Goal: Task Accomplishment & Management: Manage account settings

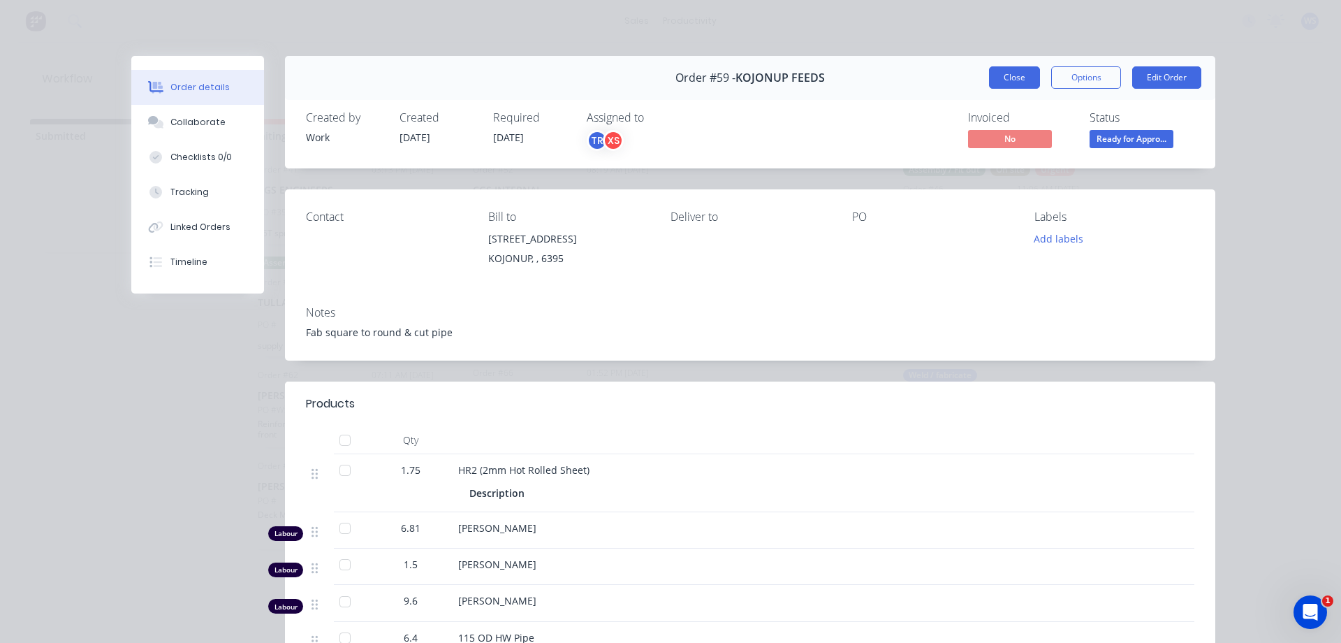
click at [1017, 80] on button "Close" at bounding box center [1014, 77] width 51 height 22
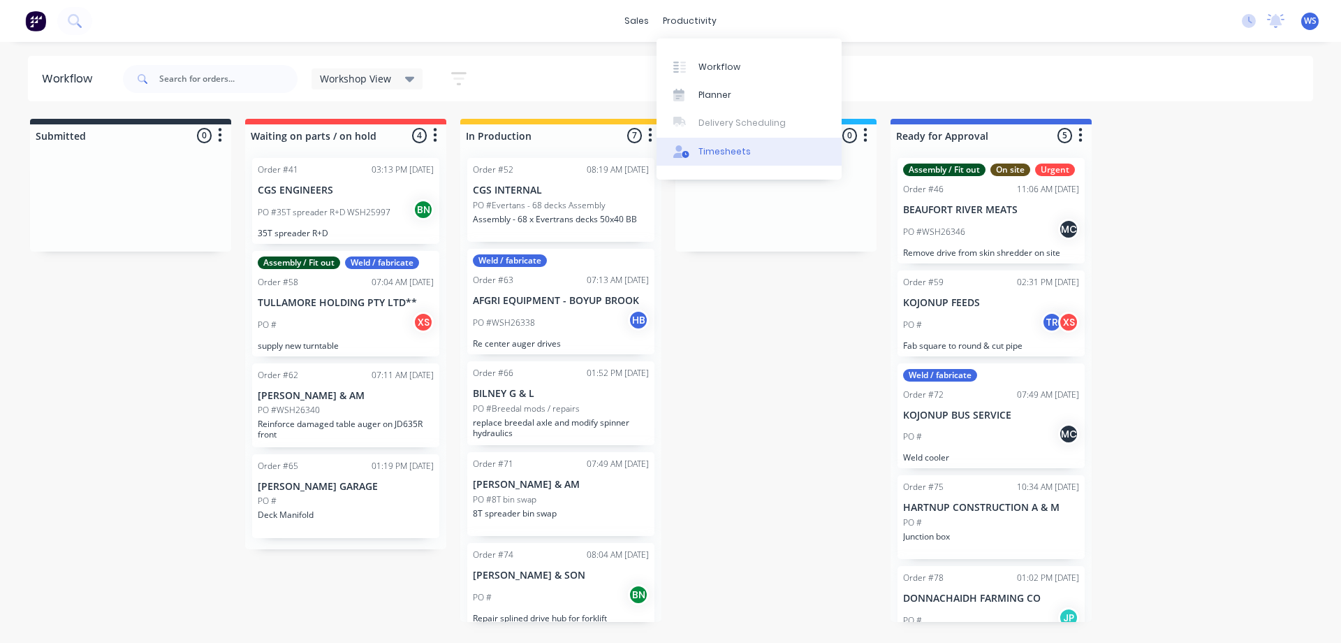
click at [707, 158] on link "Timesheets" at bounding box center [748, 152] width 185 height 28
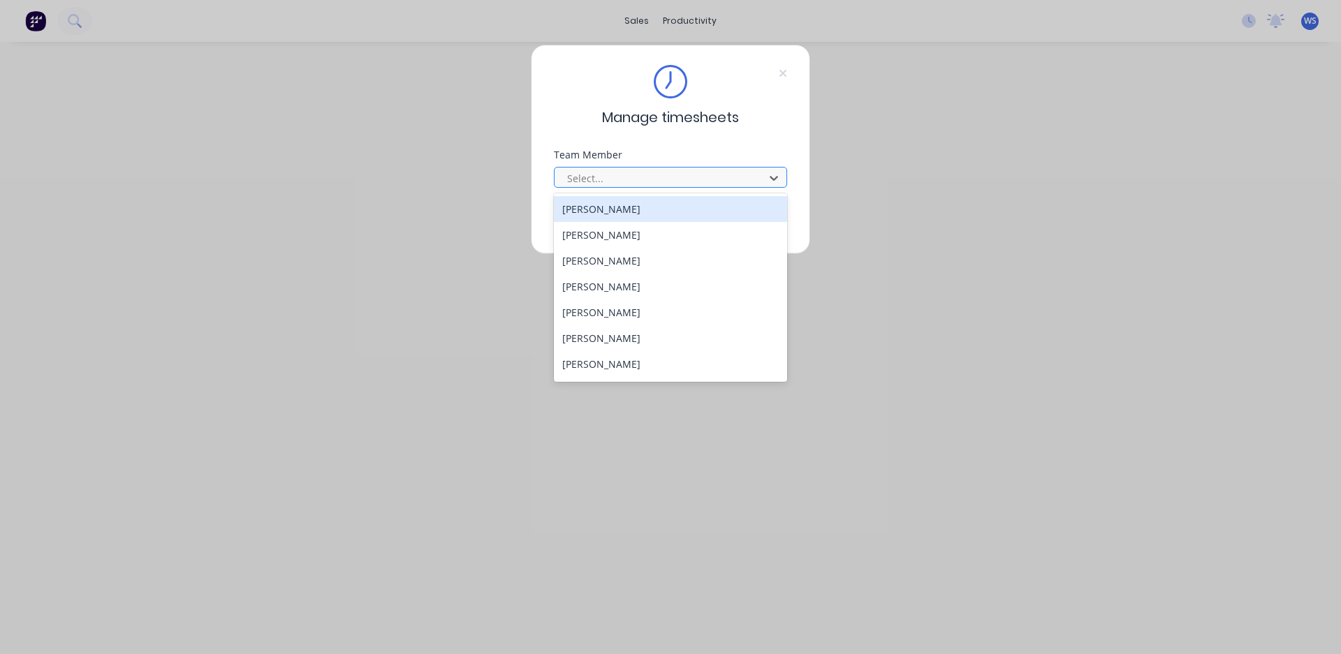
click at [631, 173] on div at bounding box center [661, 178] width 191 height 17
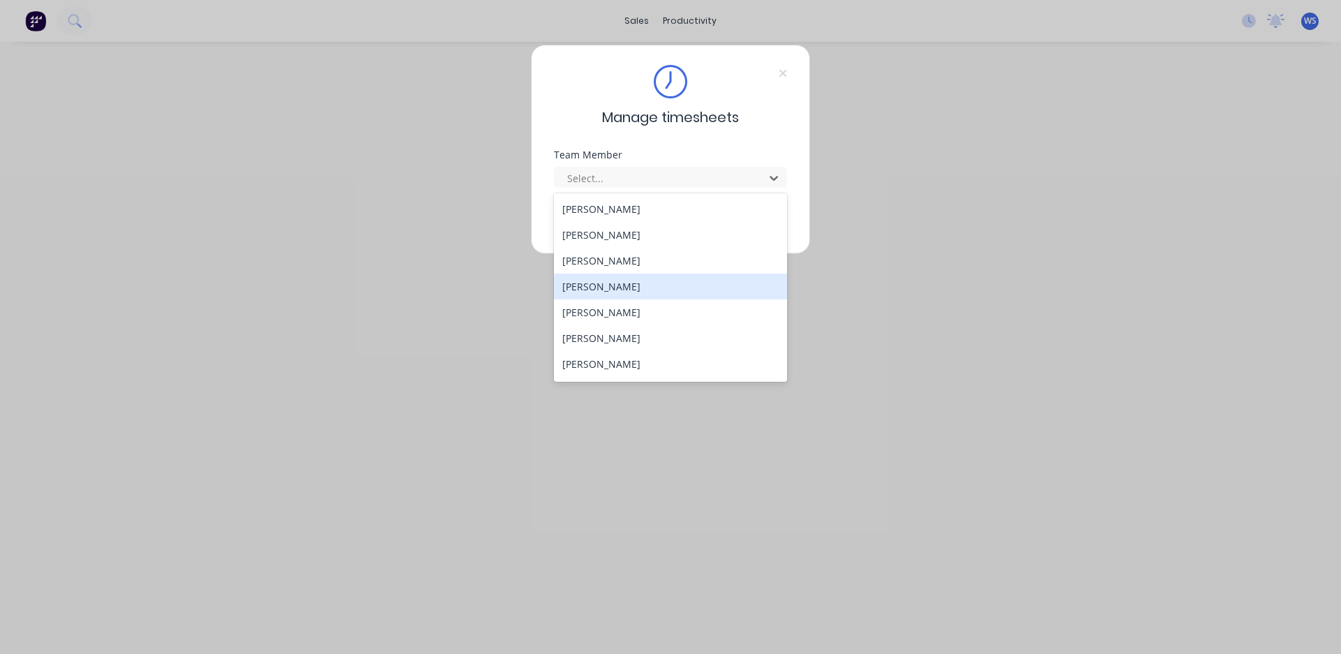
click at [595, 284] on div "[PERSON_NAME]" at bounding box center [670, 287] width 233 height 26
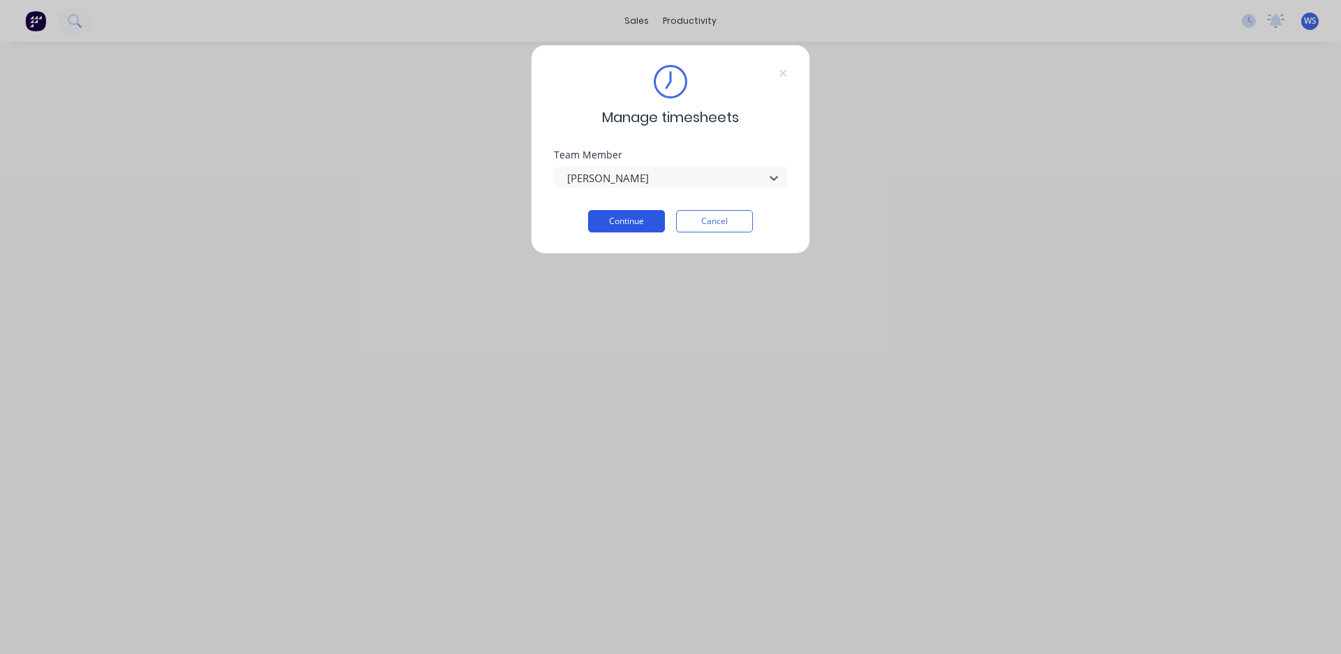
click at [601, 217] on button "Continue" at bounding box center [626, 221] width 77 height 22
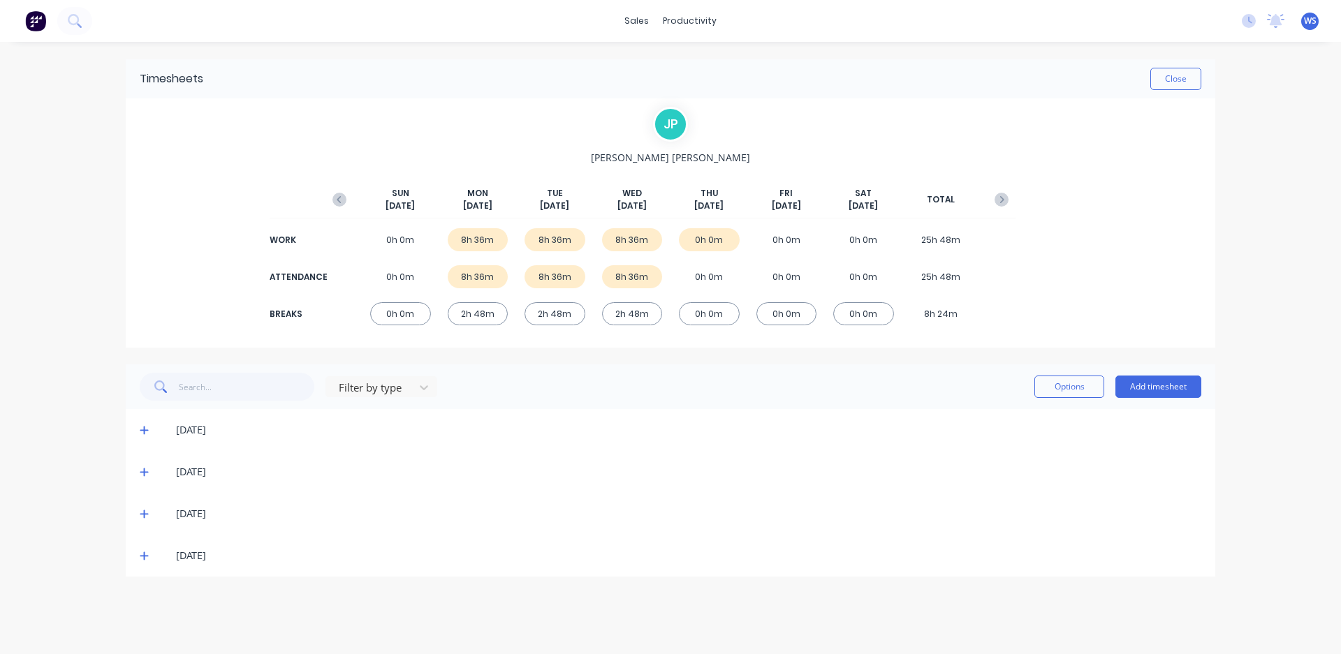
click at [146, 557] on icon at bounding box center [144, 556] width 8 height 8
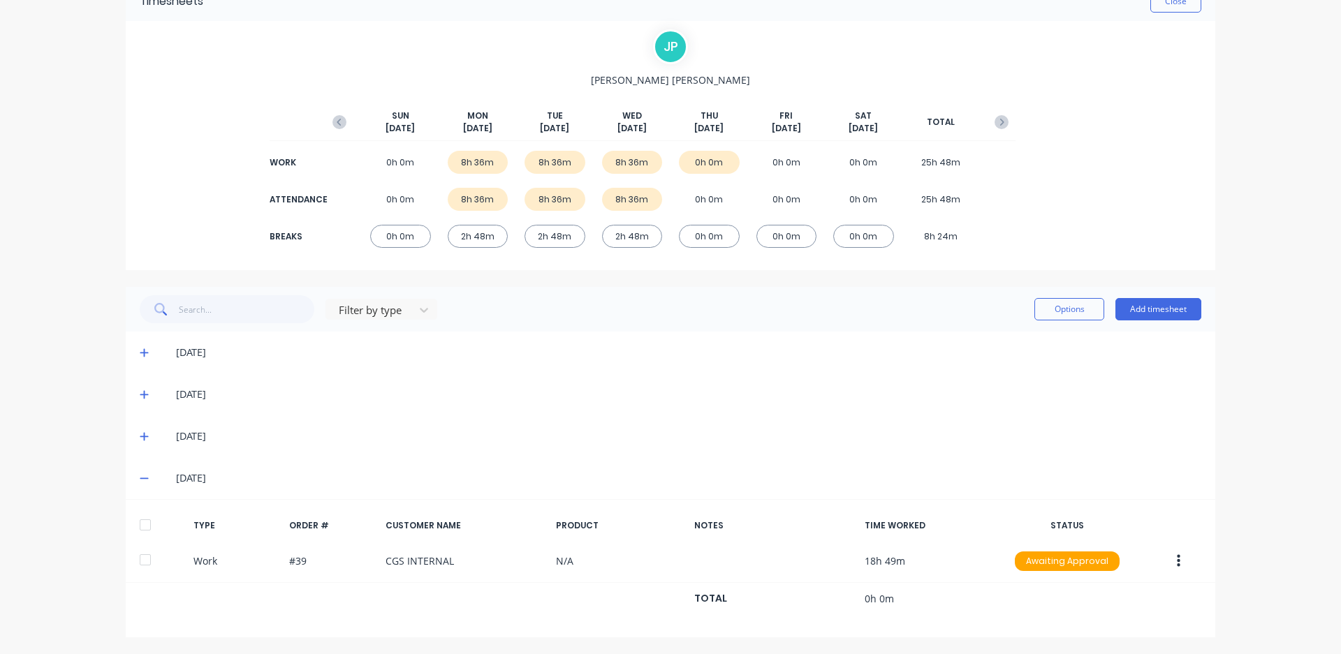
scroll to position [78, 0]
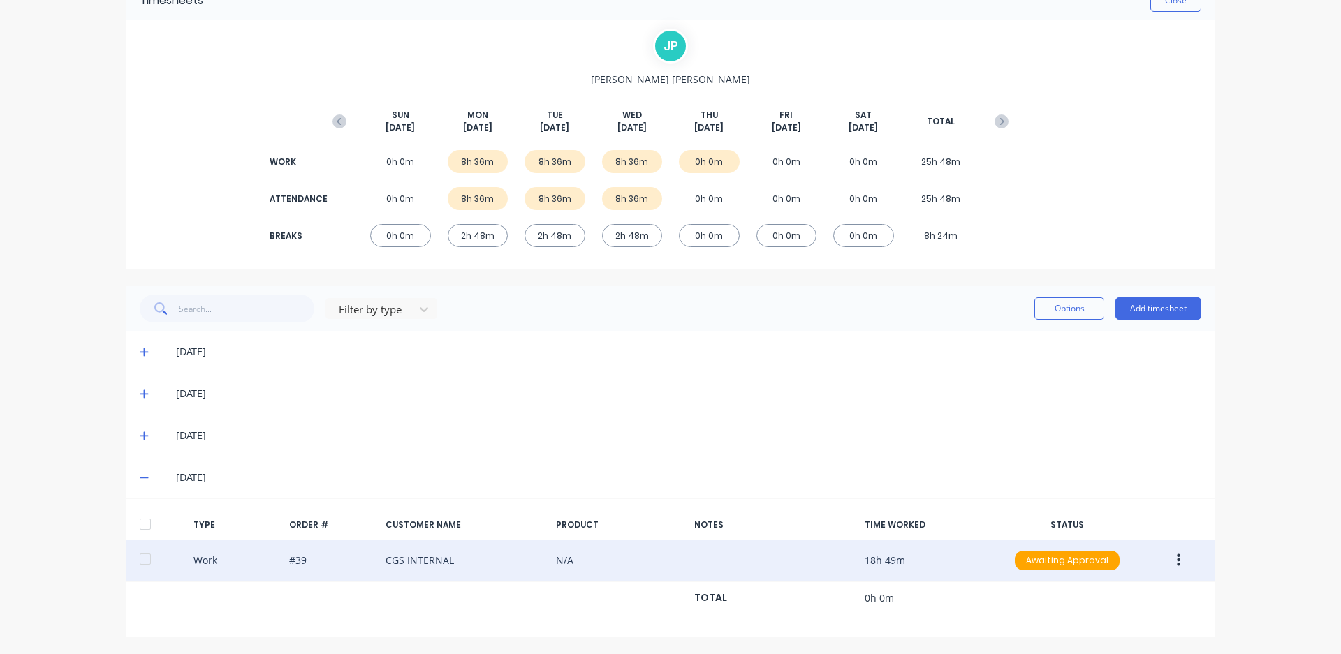
click at [1177, 560] on icon "button" at bounding box center [1178, 561] width 3 height 13
click at [1144, 541] on div "Edit" at bounding box center [1129, 536] width 108 height 20
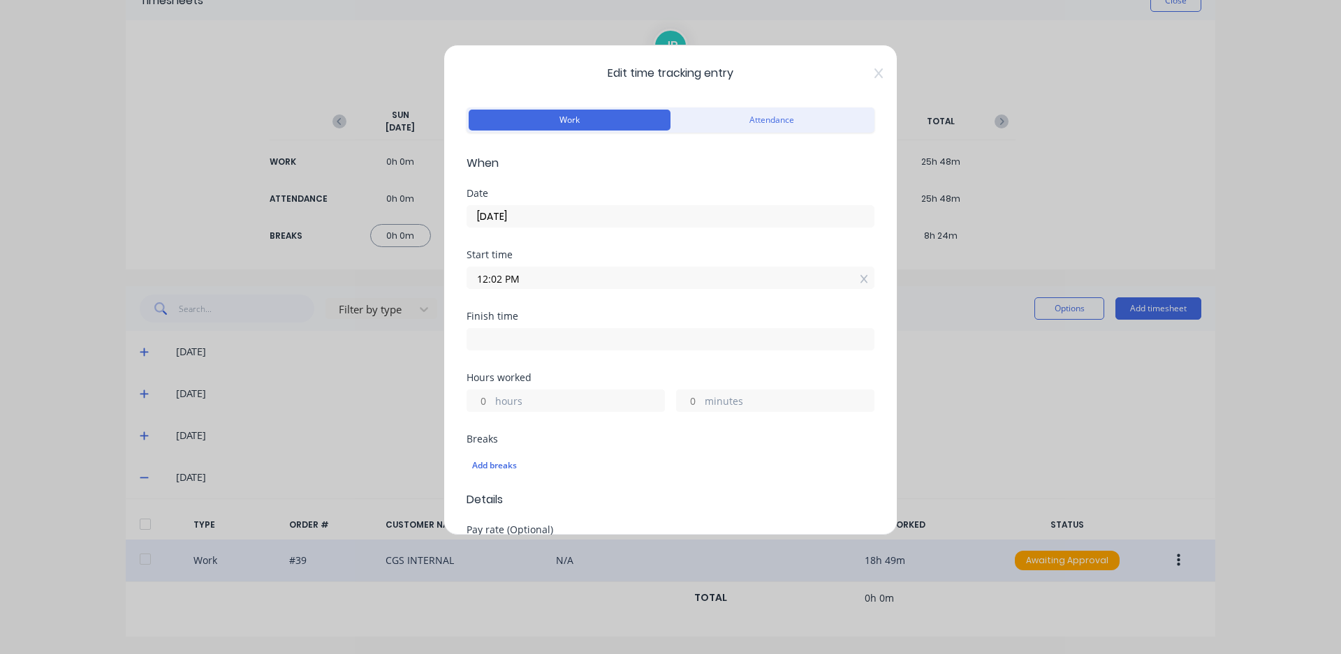
drag, startPoint x: 489, startPoint y: 286, endPoint x: 460, endPoint y: 288, distance: 29.4
click at [460, 288] on div "Edit time tracking entry Work Attendance When Date 25/09/2025 Start time 12:02 …" at bounding box center [670, 290] width 454 height 491
click at [554, 275] on input "5.45 PM" at bounding box center [670, 277] width 406 height 21
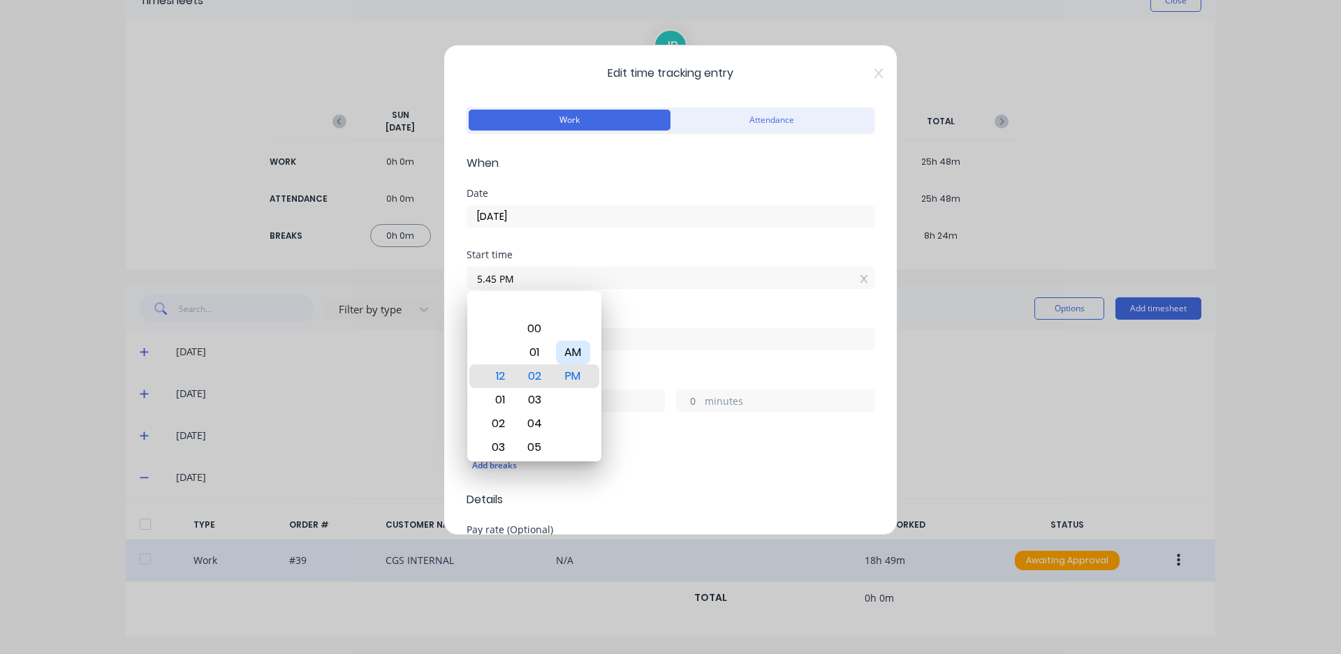
click at [578, 353] on div "AM" at bounding box center [573, 353] width 34 height 24
type input "05:45 AM"
click at [707, 311] on div "Start time 05:45 AM" at bounding box center [671, 280] width 408 height 61
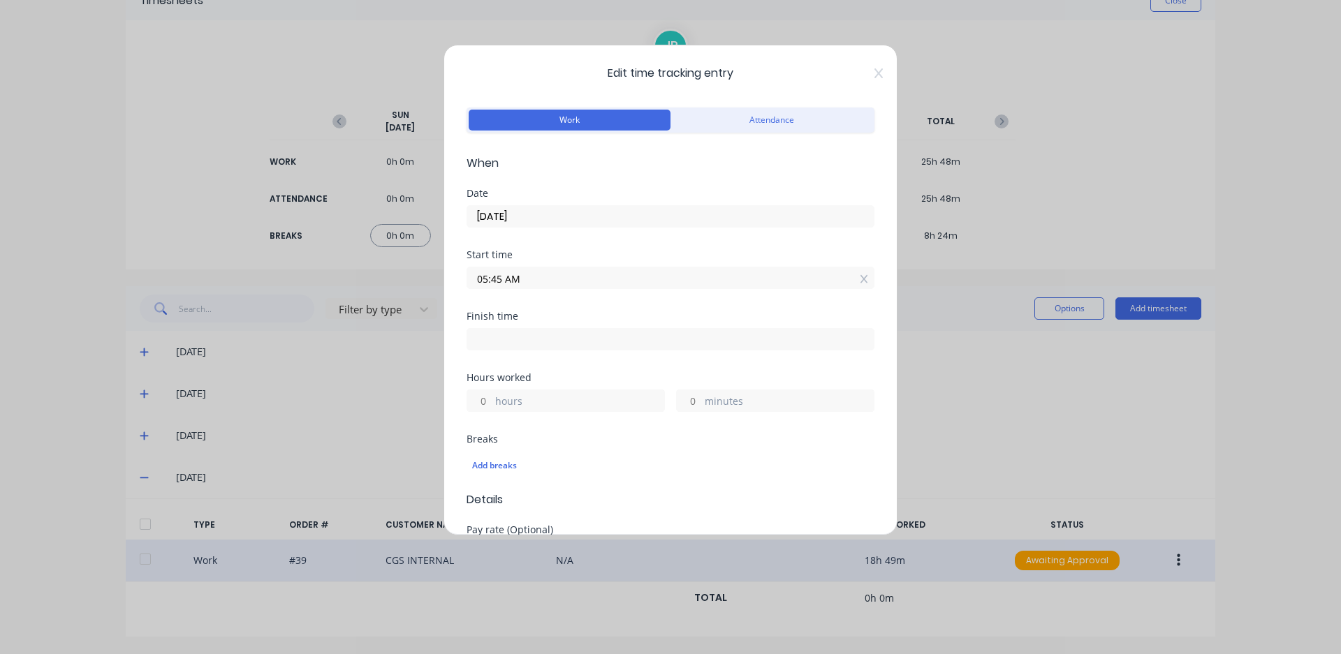
click at [652, 341] on input at bounding box center [670, 339] width 406 height 21
type input "06:52 AM"
type input "1"
type input "7"
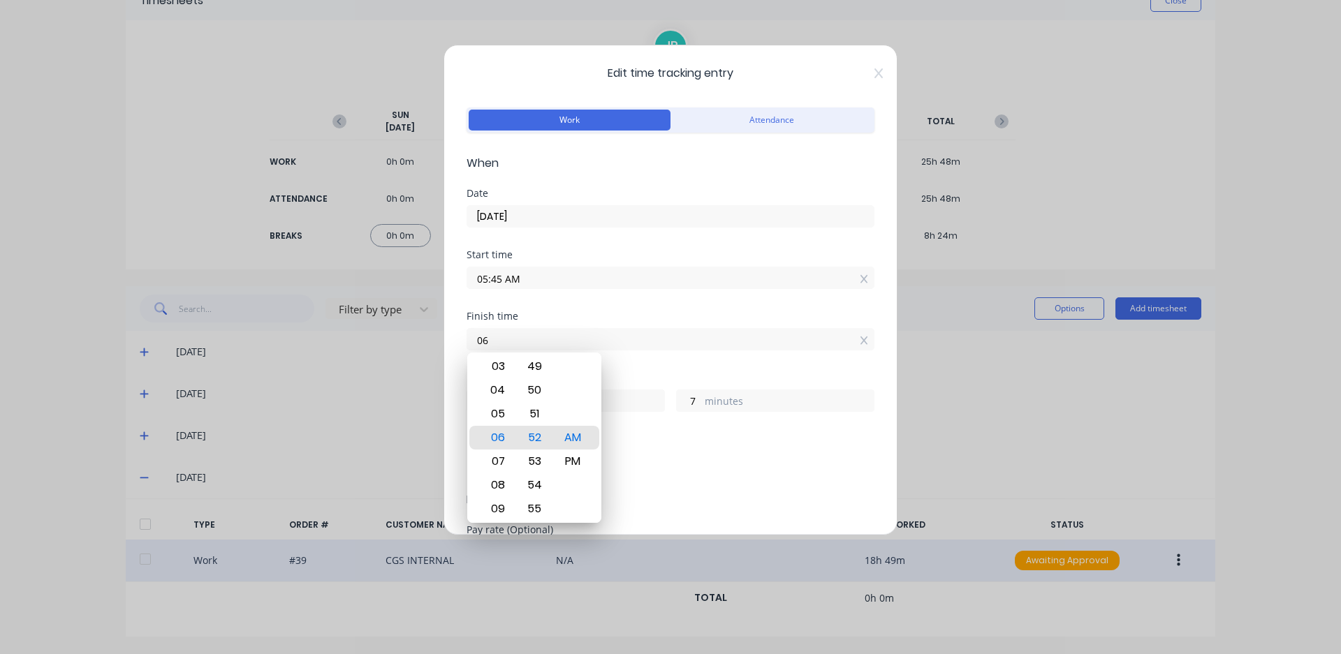
type input "0"
type input "09:30 AM"
type input "3"
type input "45"
click at [576, 455] on div "PM" at bounding box center [573, 462] width 34 height 24
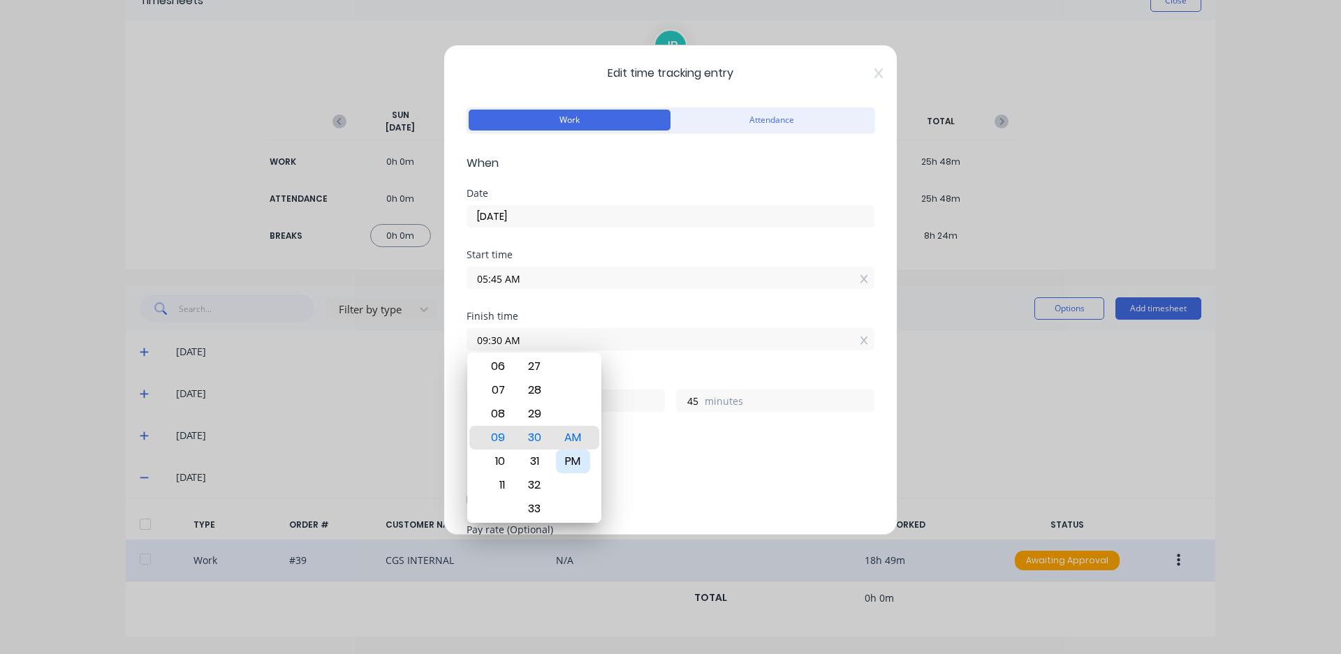
type input "09:30 PM"
type input "15"
click at [666, 447] on div "Breaks Add breaks" at bounding box center [671, 457] width 408 height 46
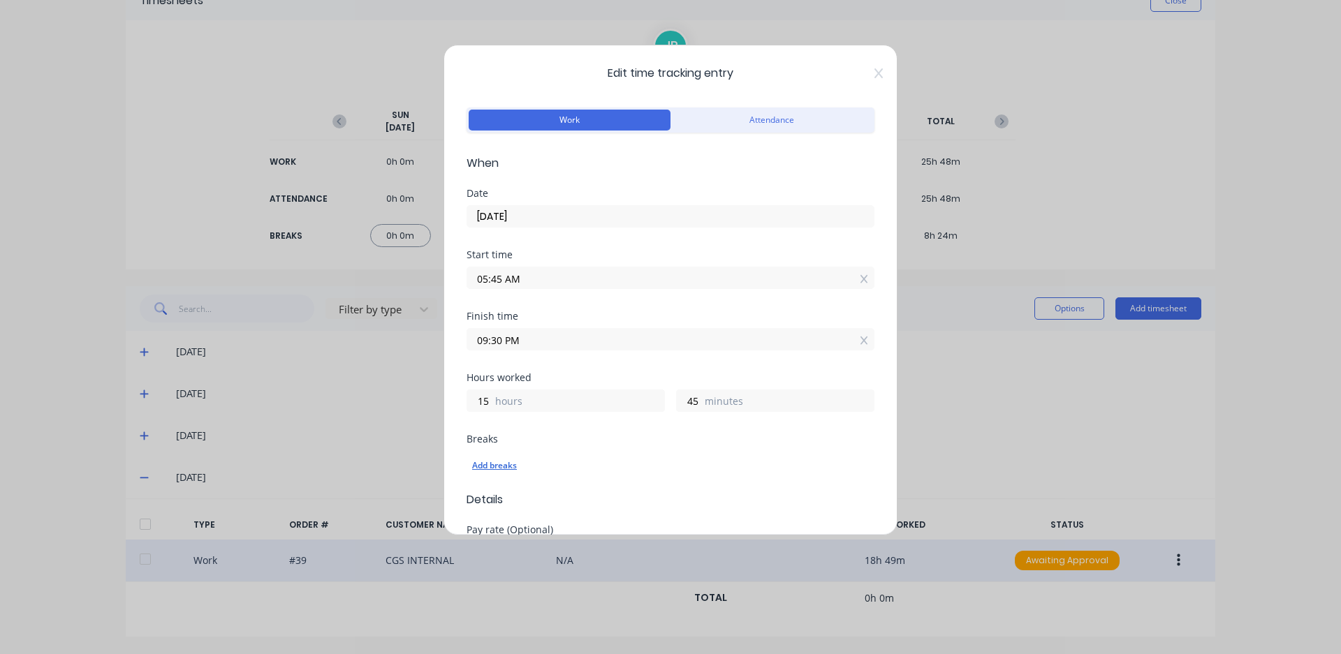
click at [506, 464] on div "Add breaks" at bounding box center [670, 466] width 397 height 18
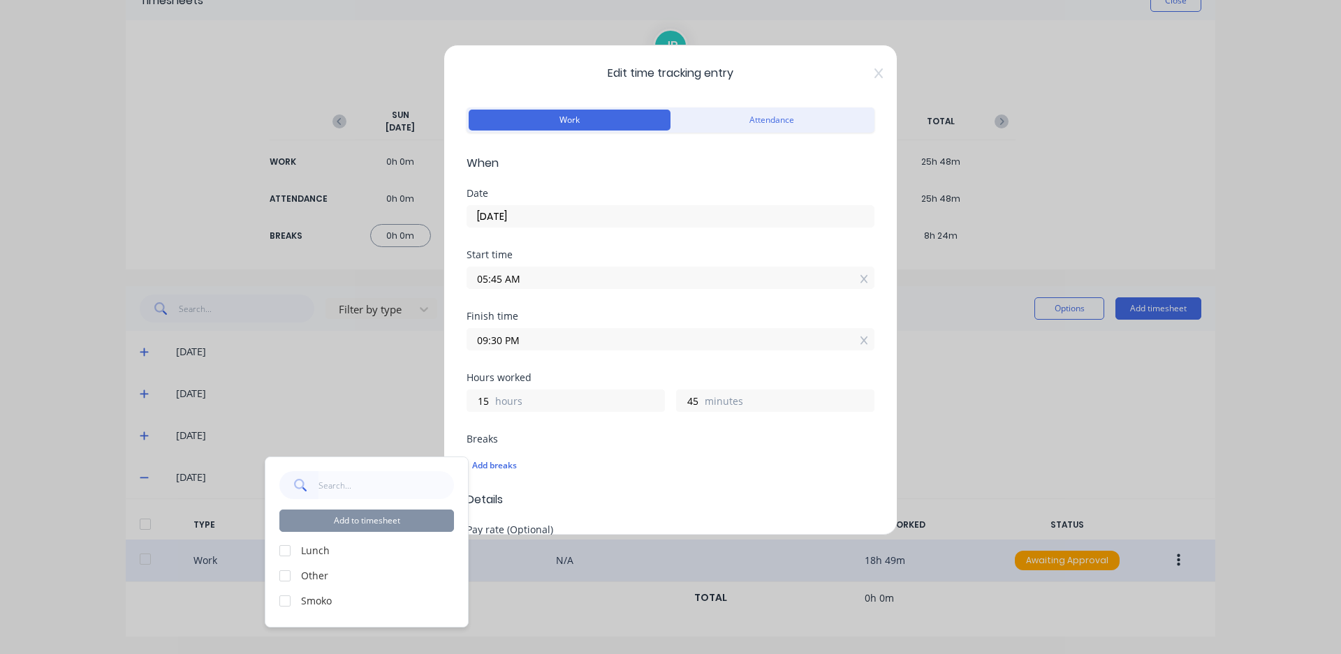
click at [286, 577] on div at bounding box center [285, 576] width 28 height 28
click at [386, 521] on button "Add to timesheet" at bounding box center [366, 521] width 175 height 22
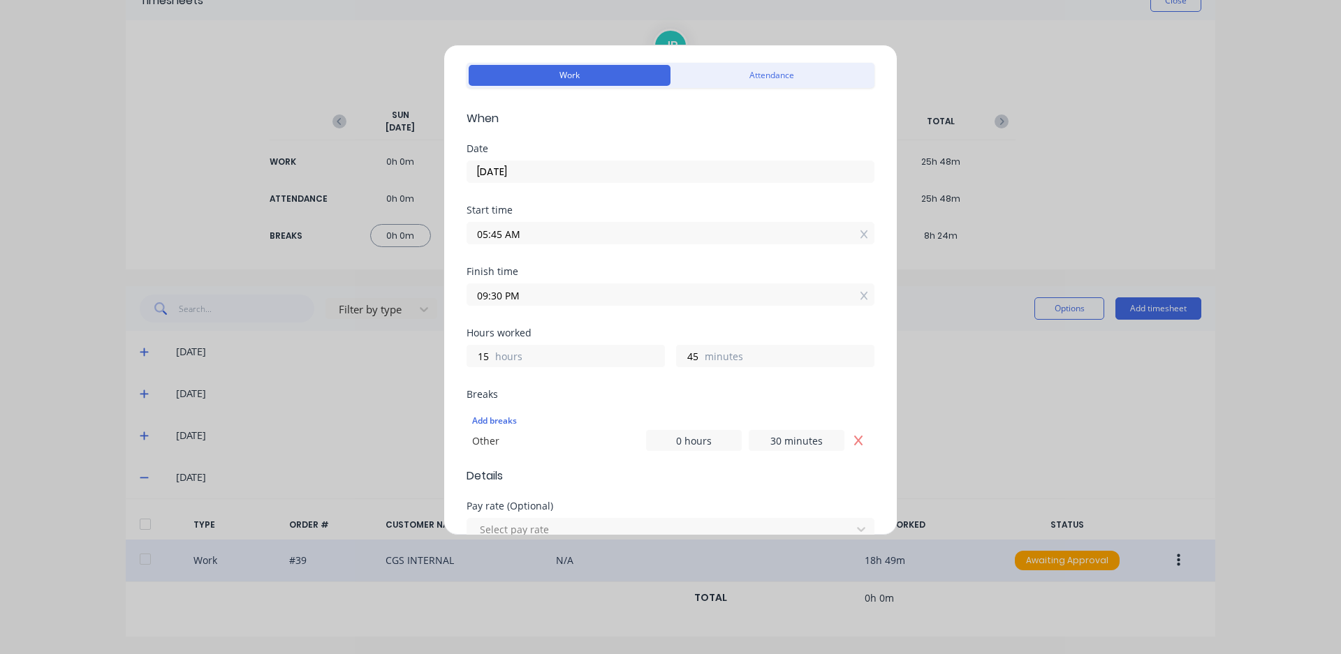
scroll to position [70, 0]
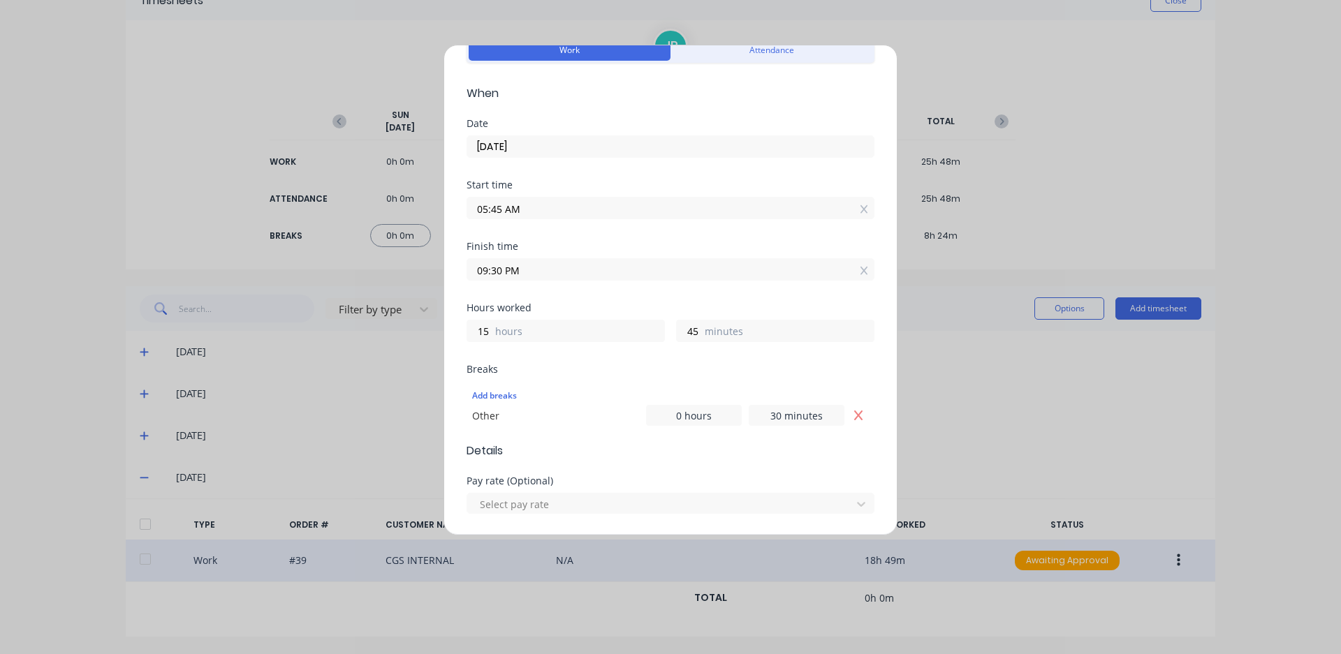
click at [853, 414] on icon "Remove Other" at bounding box center [858, 415] width 11 height 11
click at [506, 398] on div "Add breaks" at bounding box center [670, 396] width 397 height 18
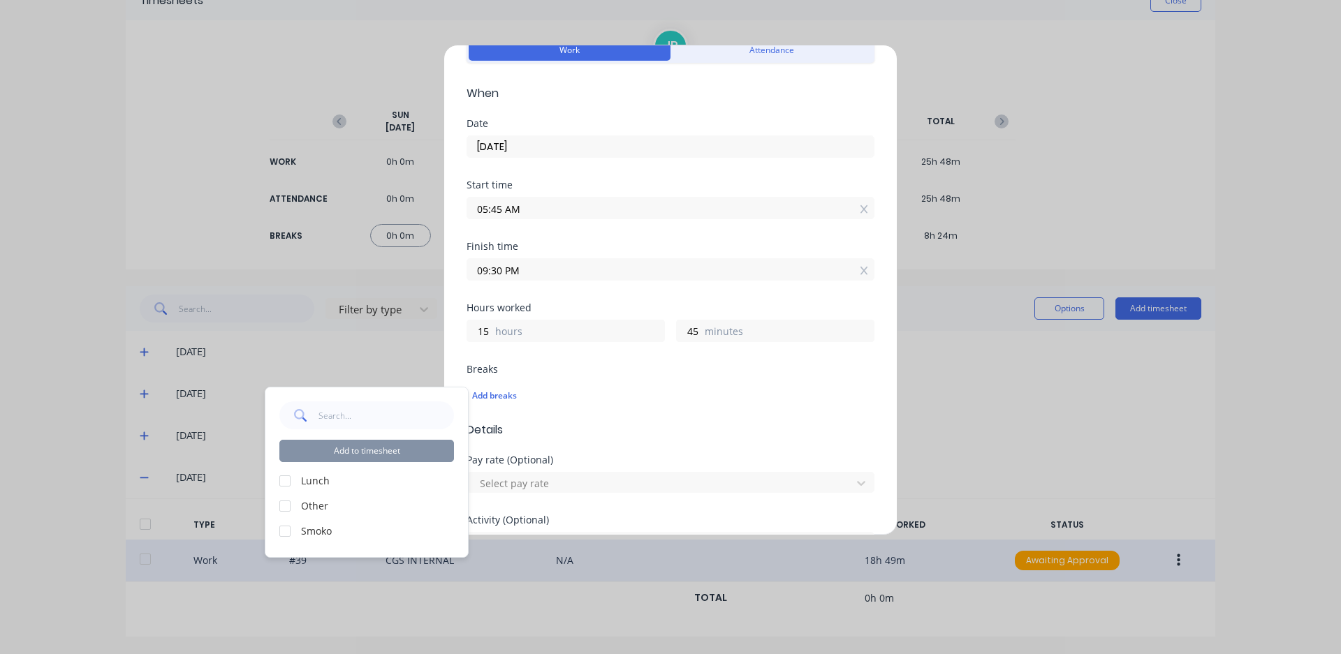
click at [281, 477] on div at bounding box center [285, 481] width 28 height 28
click at [391, 448] on button "Add to timesheet" at bounding box center [366, 451] width 175 height 22
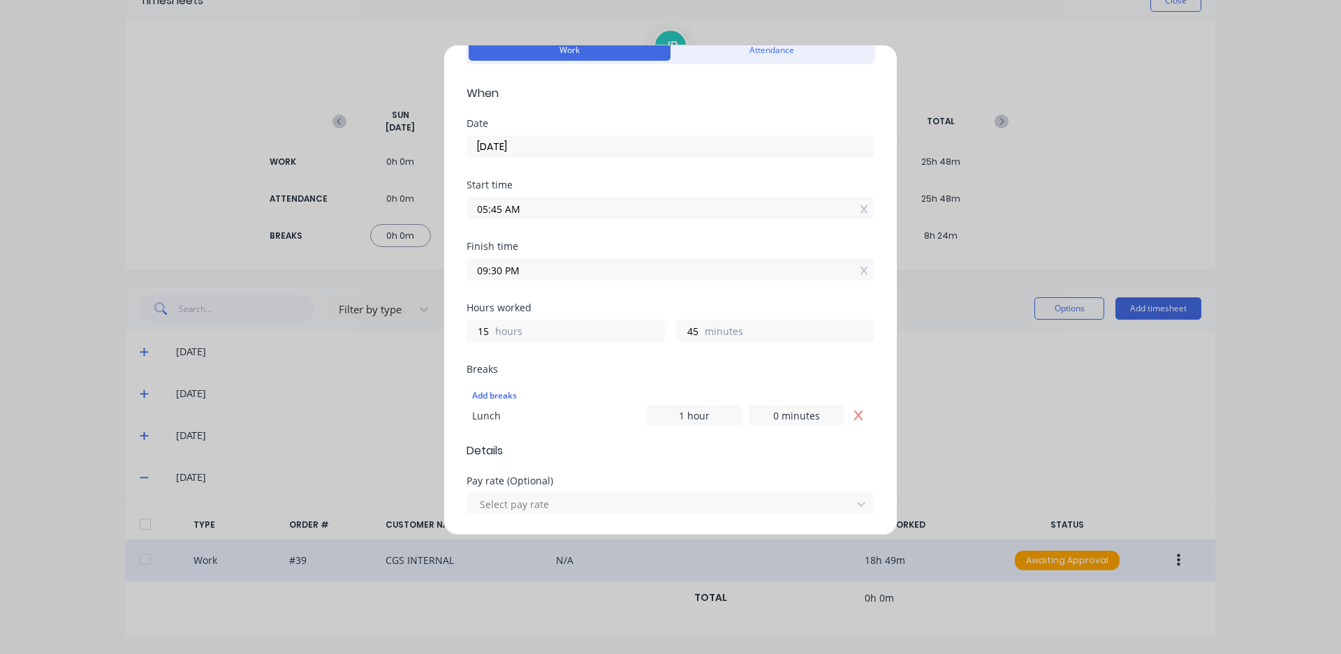
scroll to position [64, 0]
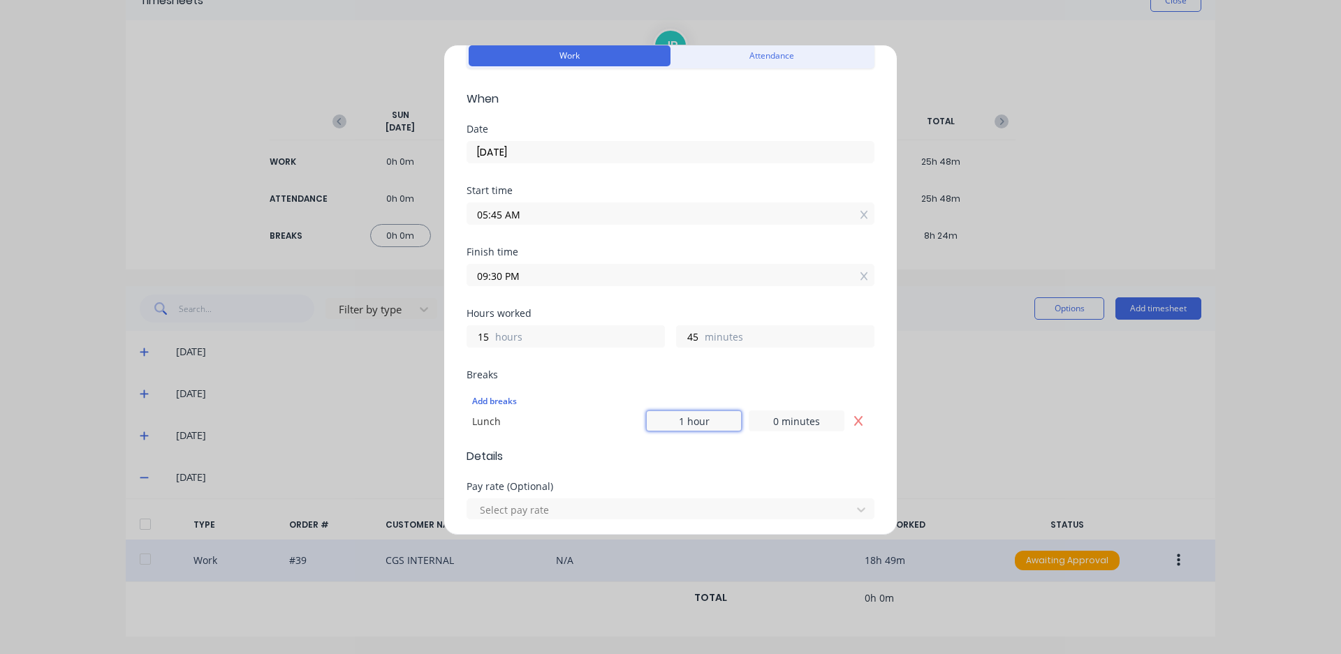
drag, startPoint x: 698, startPoint y: 421, endPoint x: 652, endPoint y: 428, distance: 47.3
click at [652, 428] on input "1 hour" at bounding box center [694, 421] width 96 height 21
click at [677, 420] on input "1 hour" at bounding box center [694, 421] width 96 height 21
click at [679, 423] on input "1 hour" at bounding box center [694, 421] width 96 height 21
type input "0 hours"
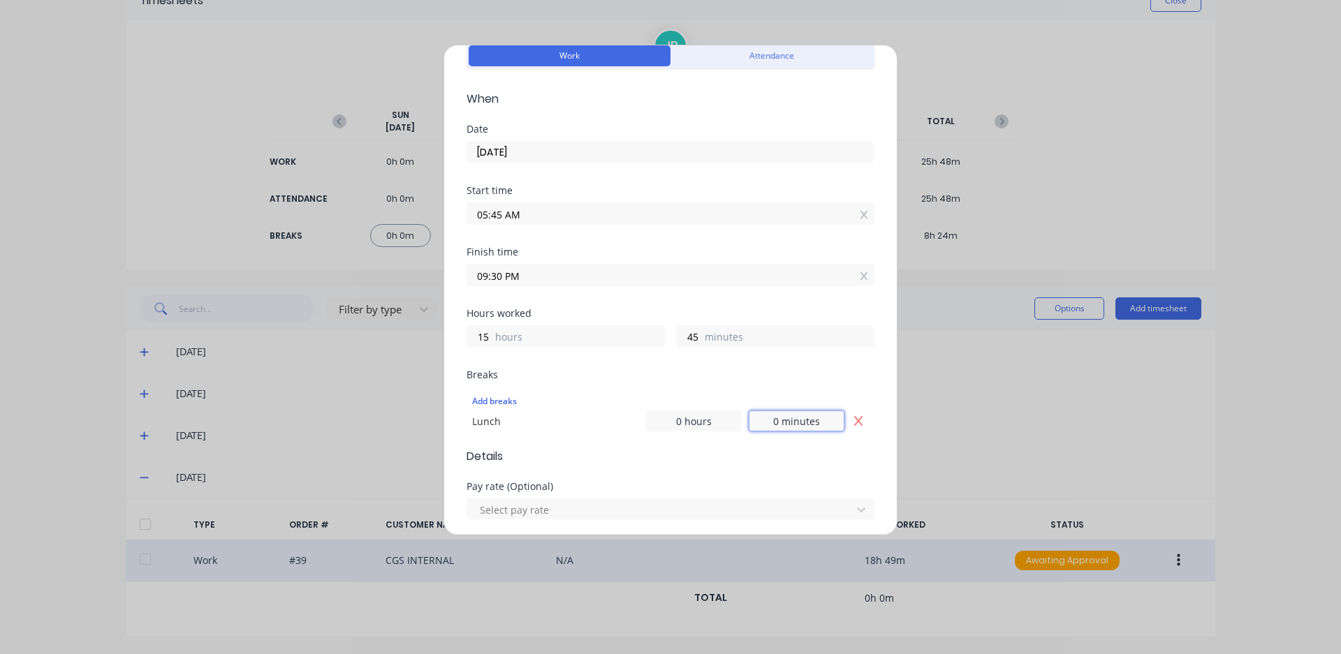
click at [771, 423] on input "0 minutes" at bounding box center [797, 421] width 96 height 21
type input "30 minutes"
click at [768, 468] on form "Work Attendance When Date 25/09/2025 Start time 05:45 AM Finish time 09:30 PM H…" at bounding box center [671, 556] width 408 height 1033
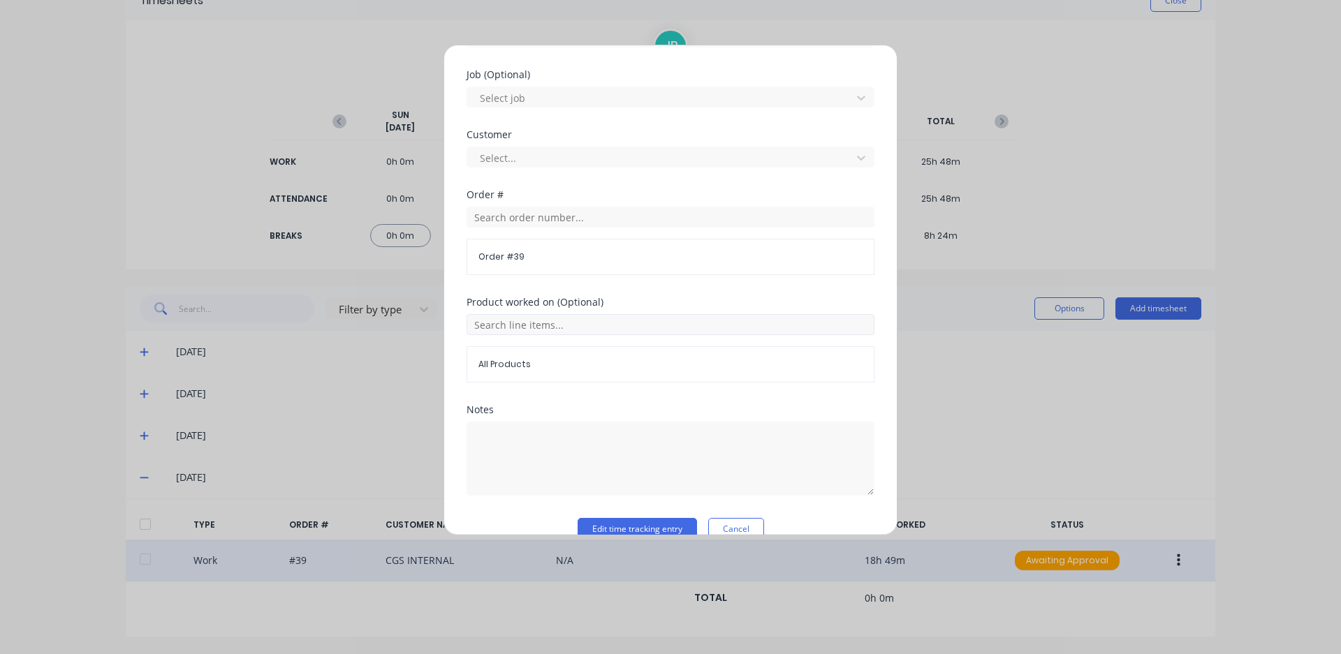
scroll to position [622, 0]
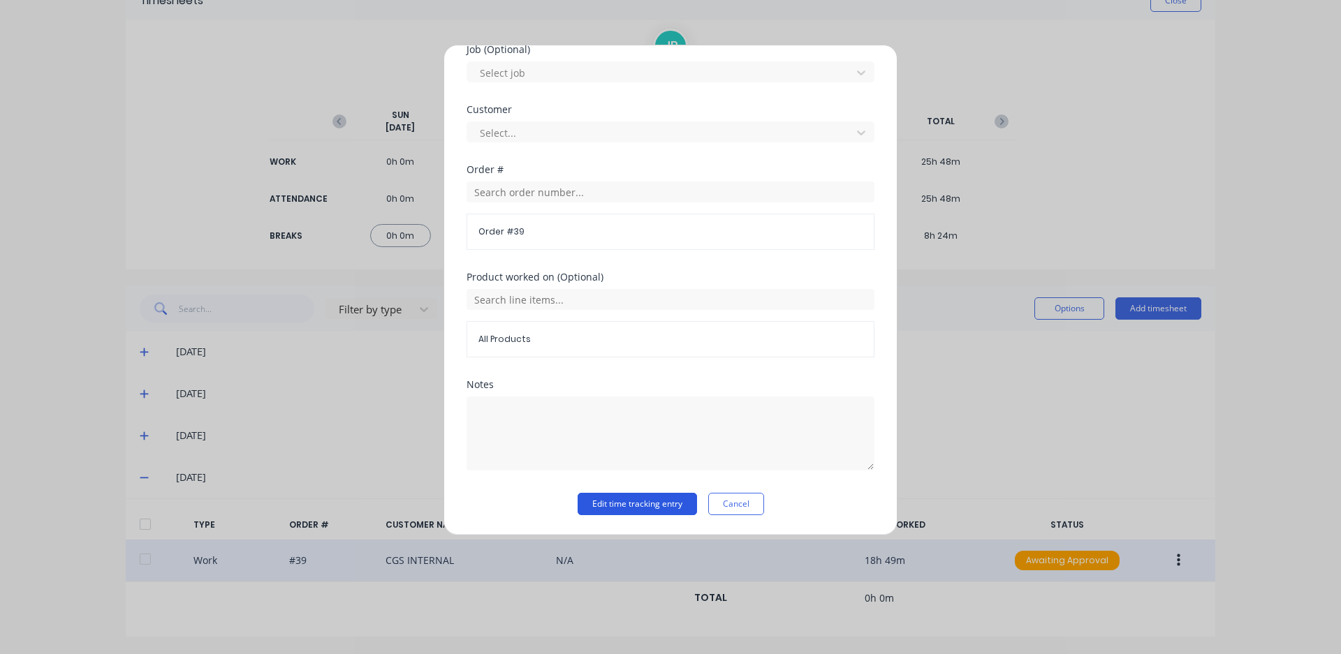
click at [643, 504] on button "Edit time tracking entry" at bounding box center [637, 504] width 119 height 22
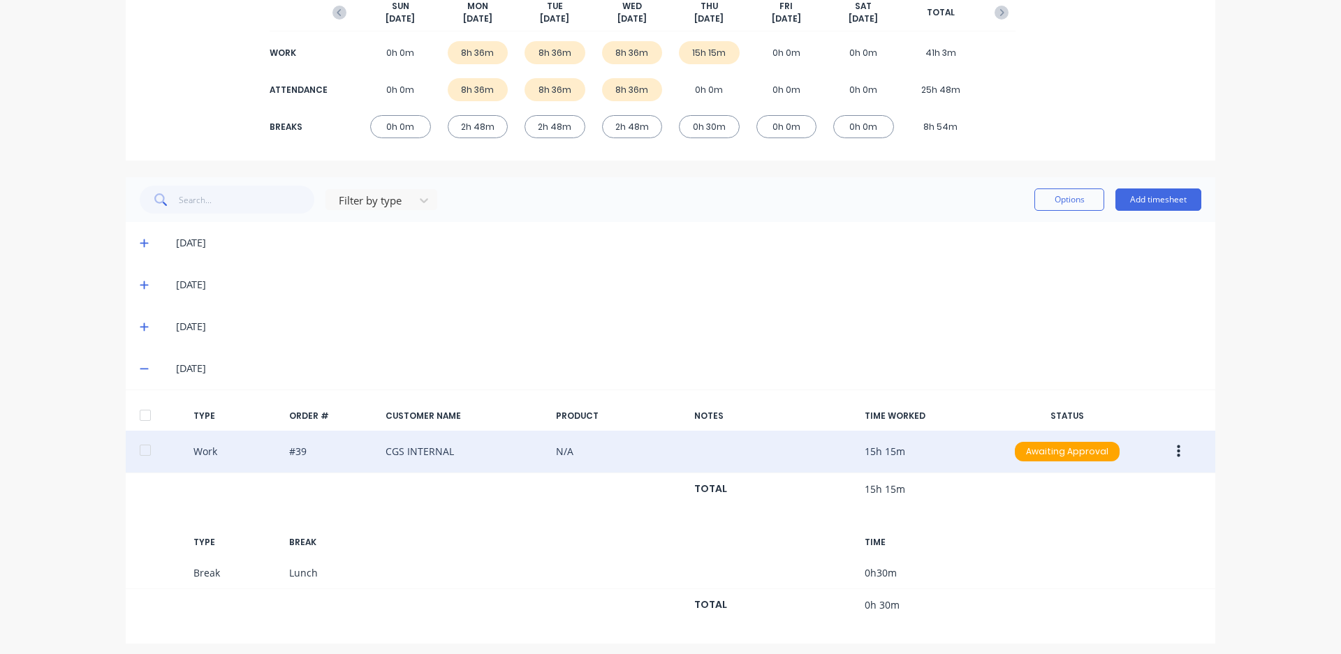
scroll to position [194, 0]
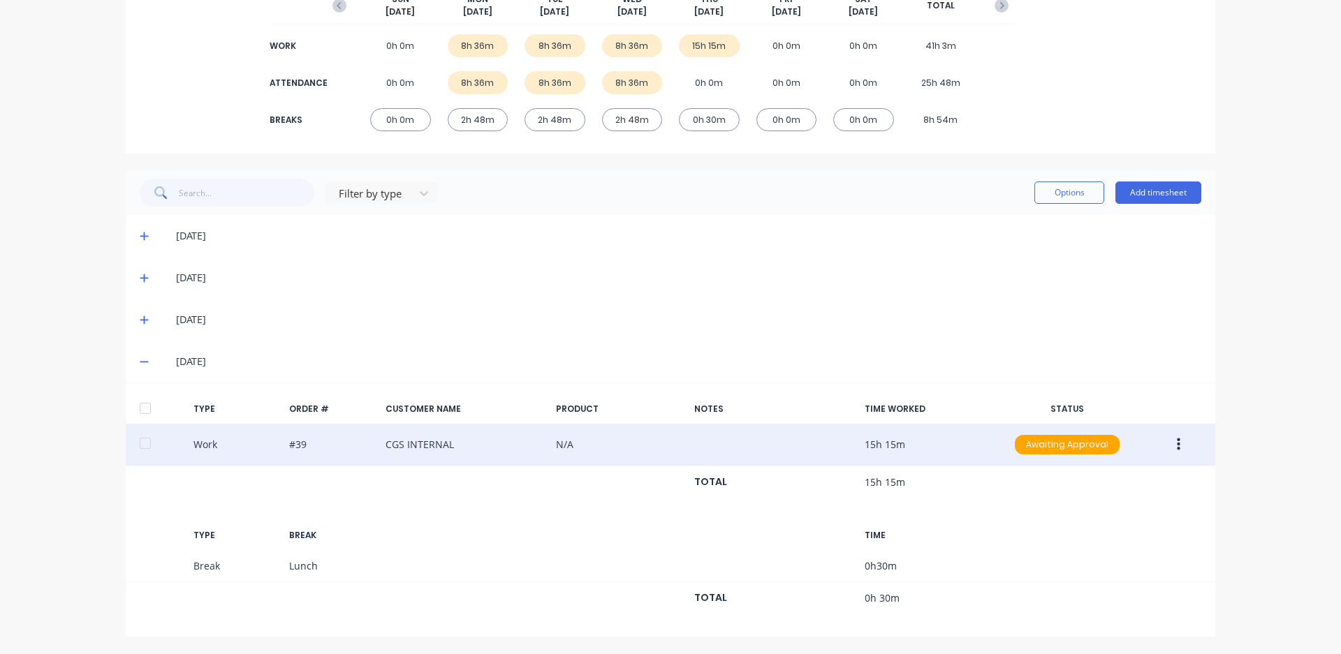
click at [1177, 443] on icon "button" at bounding box center [1178, 444] width 3 height 15
click at [1110, 427] on div "Edit" at bounding box center [1129, 420] width 108 height 20
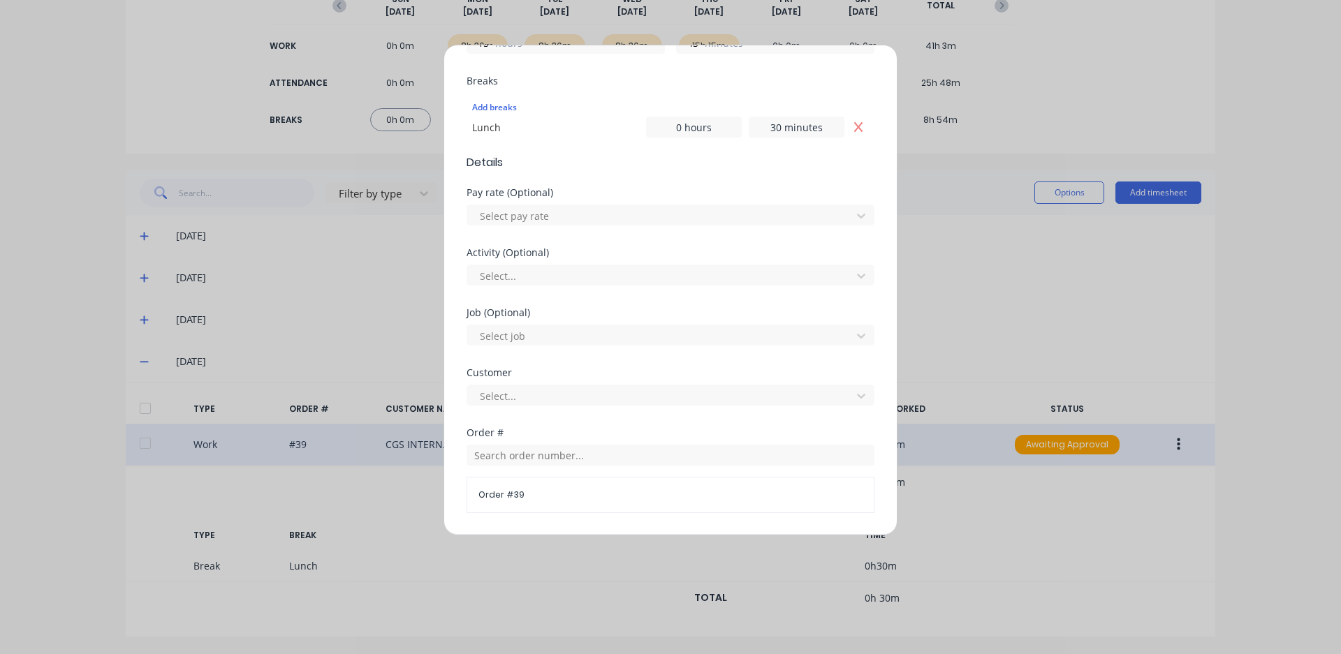
scroll to position [622, 0]
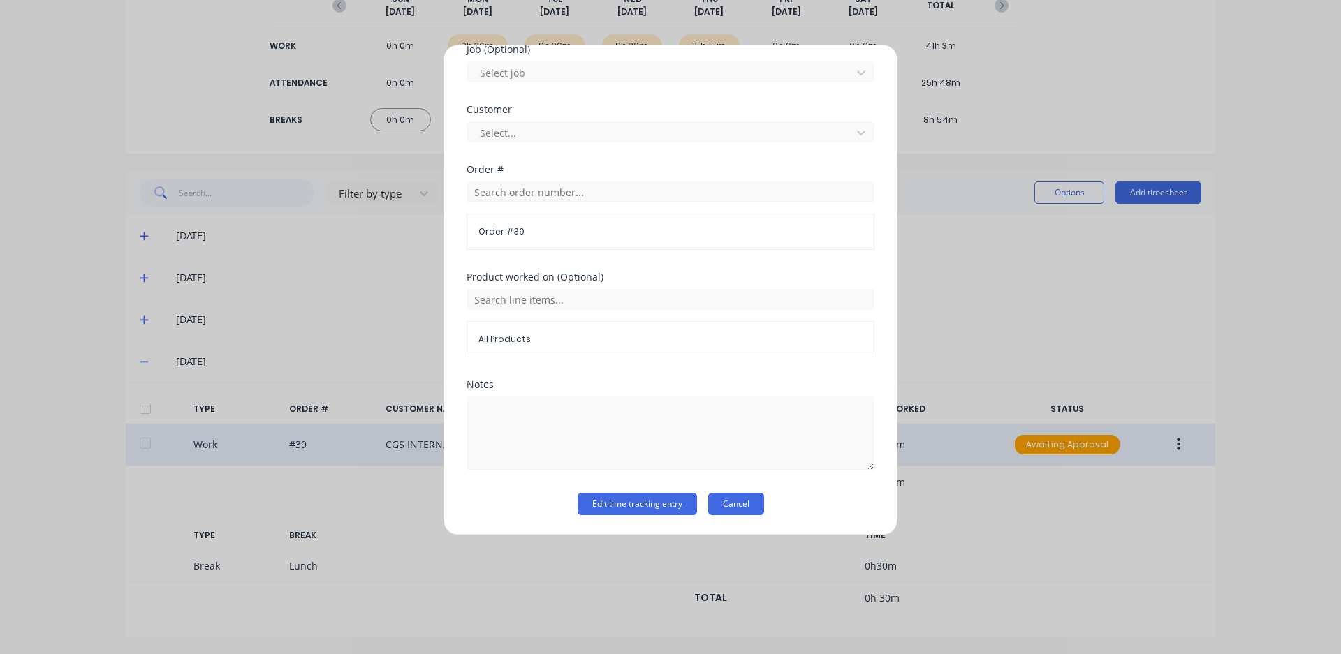
click at [722, 503] on button "Cancel" at bounding box center [736, 504] width 56 height 22
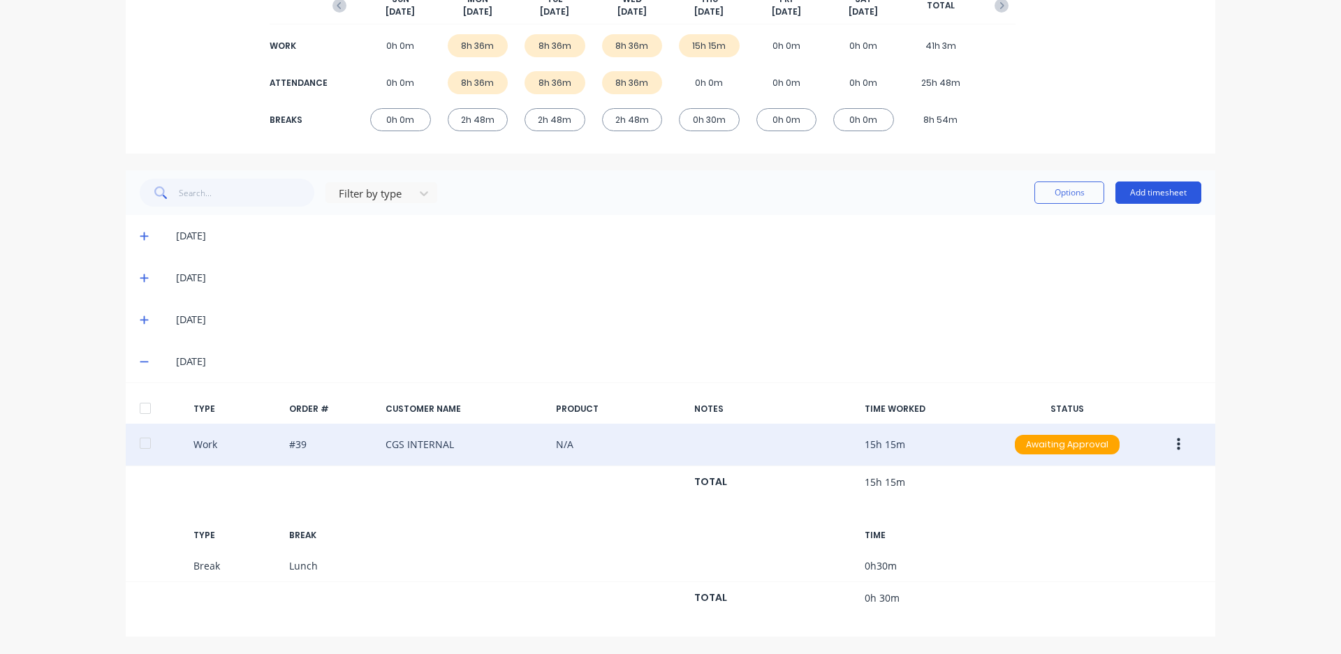
click at [1148, 198] on button "Add timesheet" at bounding box center [1158, 193] width 86 height 22
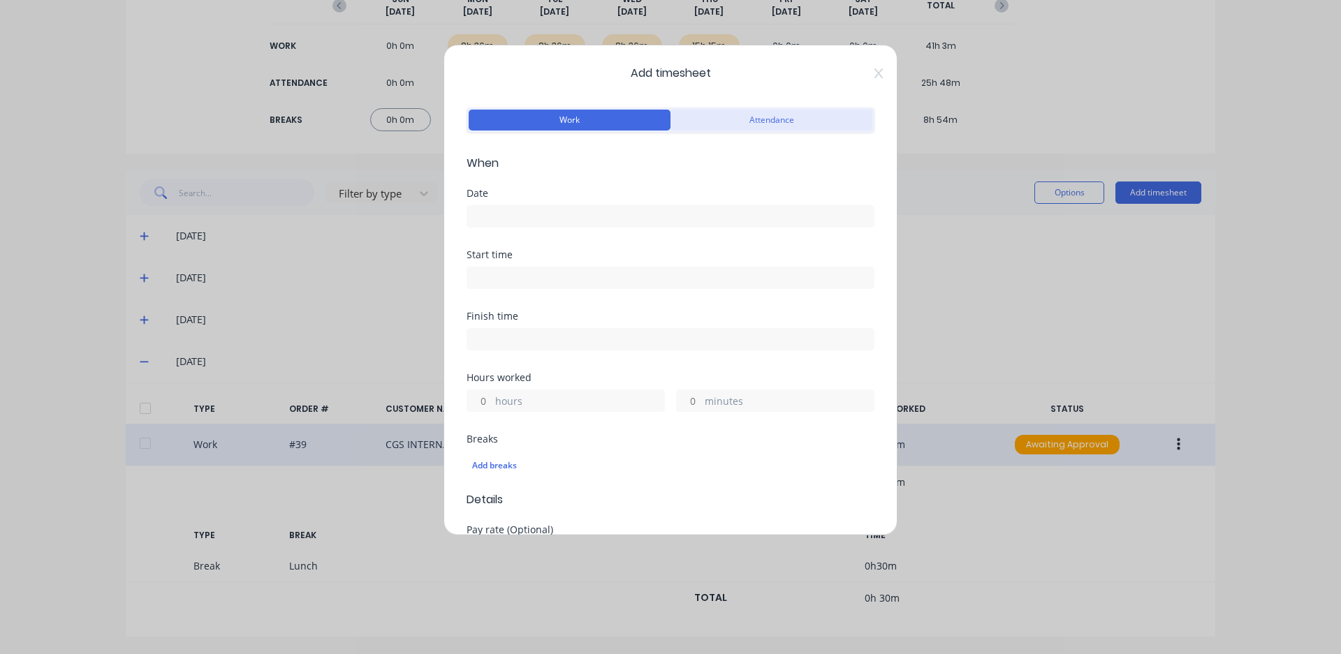
click at [720, 111] on button "Attendance" at bounding box center [771, 120] width 202 height 21
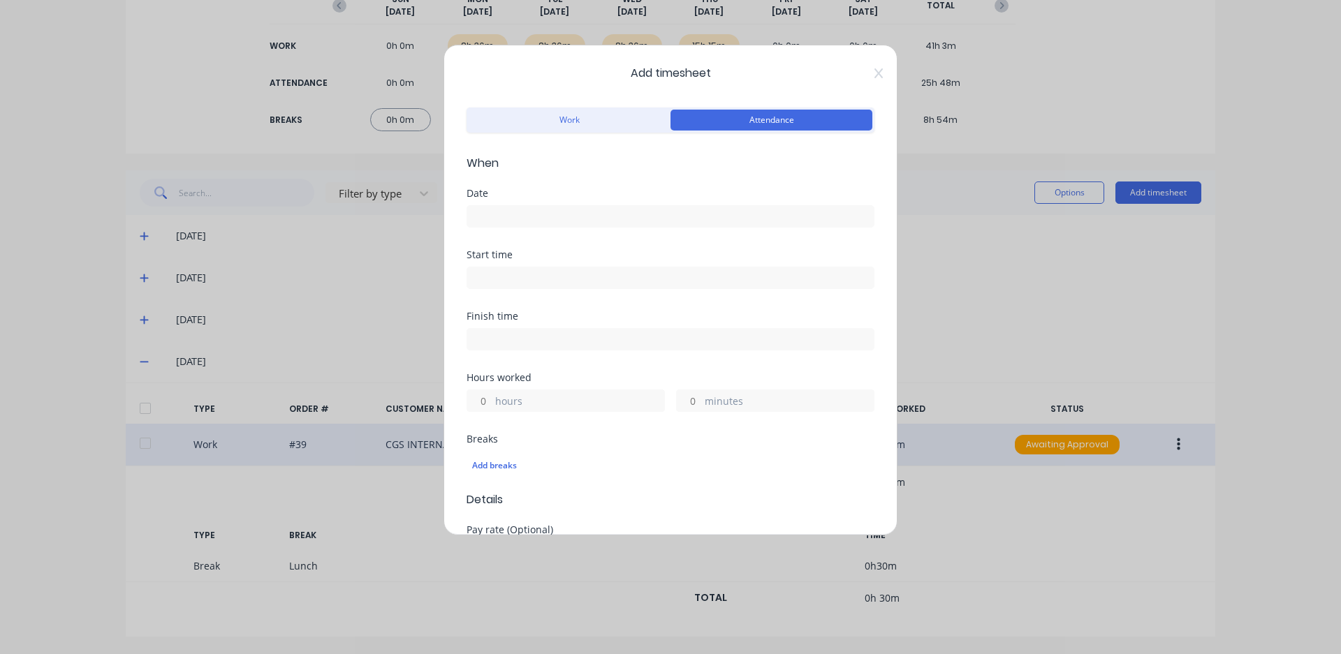
click at [569, 221] on input at bounding box center [670, 216] width 406 height 21
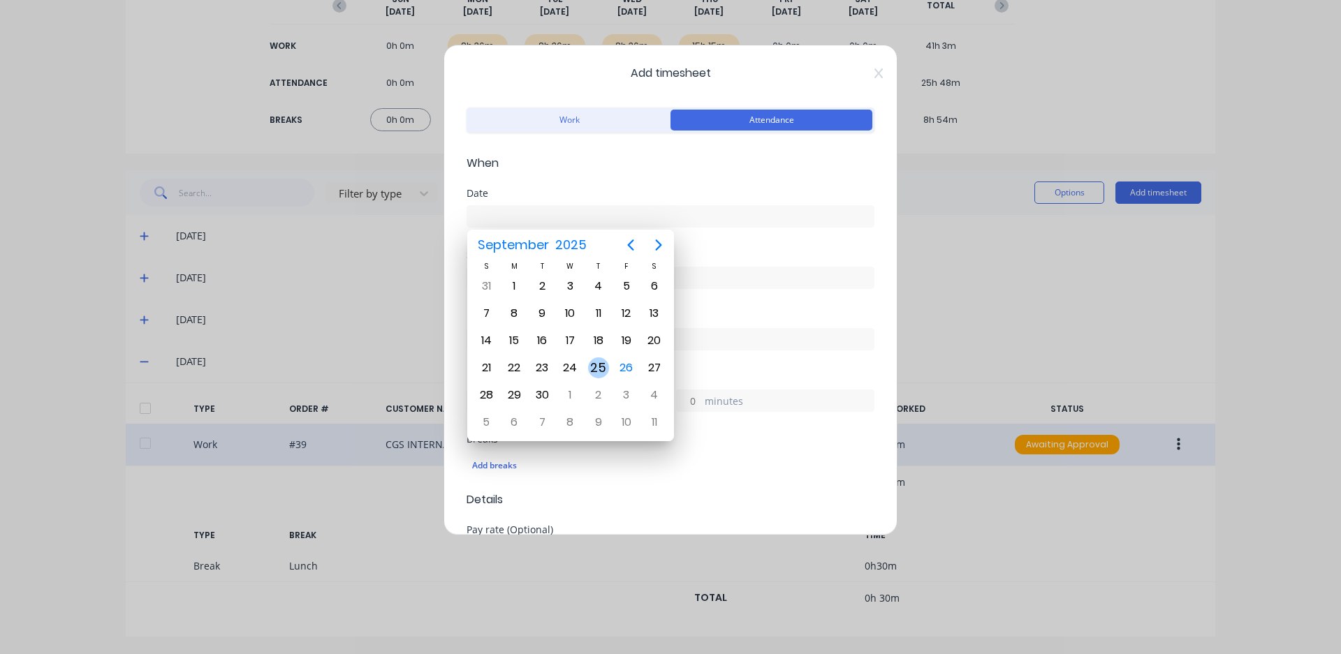
click at [602, 364] on div "25" at bounding box center [598, 368] width 21 height 21
type input "25/09/2025"
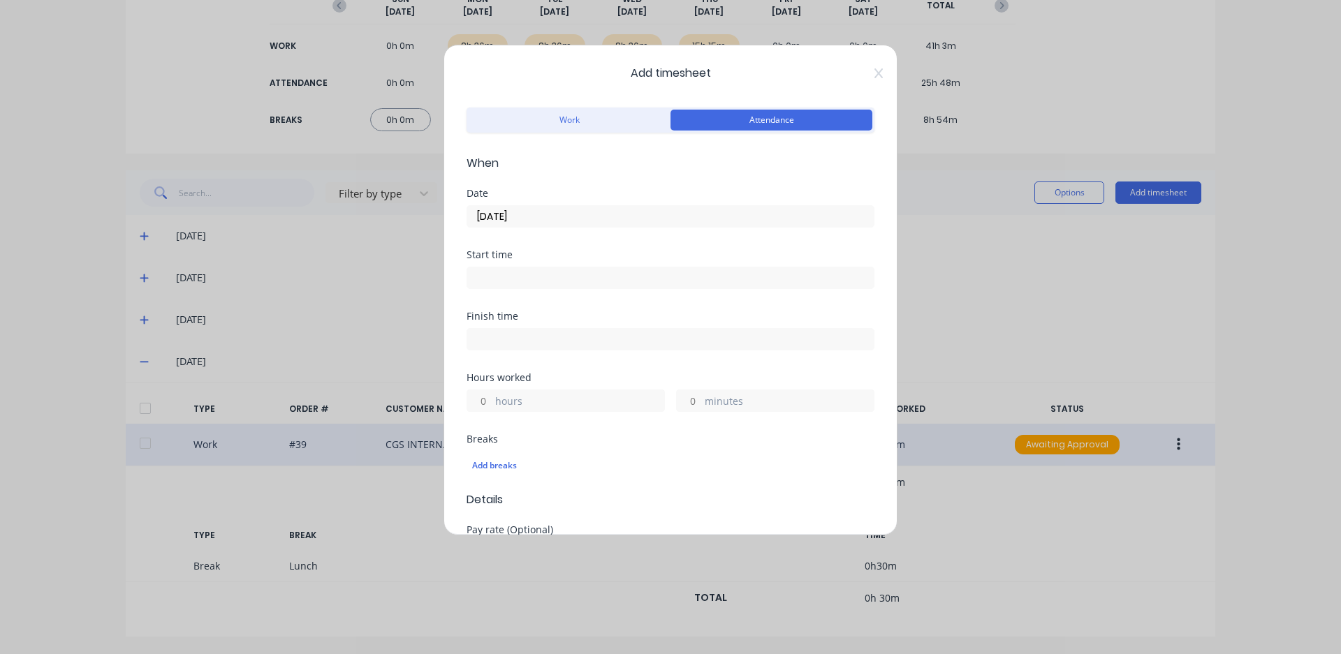
click at [550, 279] on input at bounding box center [670, 277] width 406 height 21
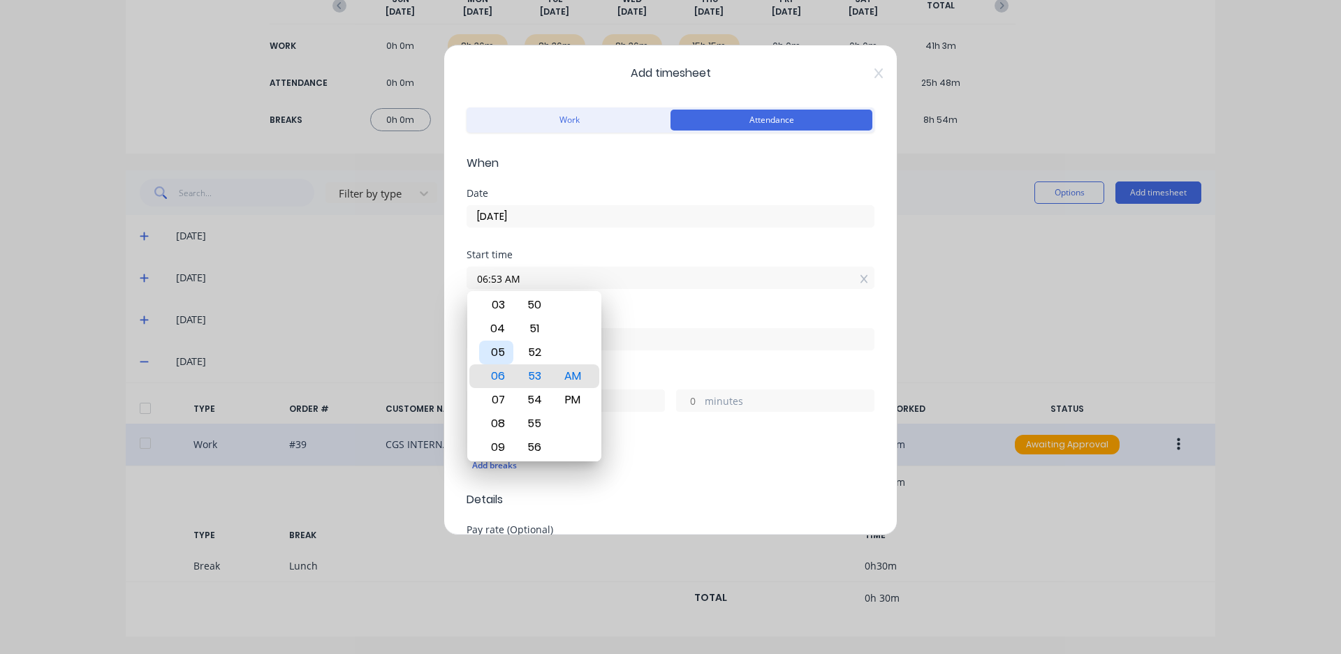
click at [497, 352] on div "05" at bounding box center [496, 353] width 34 height 24
click at [532, 304] on div "45" at bounding box center [535, 305] width 34 height 24
type input "05:45 AM"
click at [684, 357] on div "Finish time" at bounding box center [671, 341] width 408 height 61
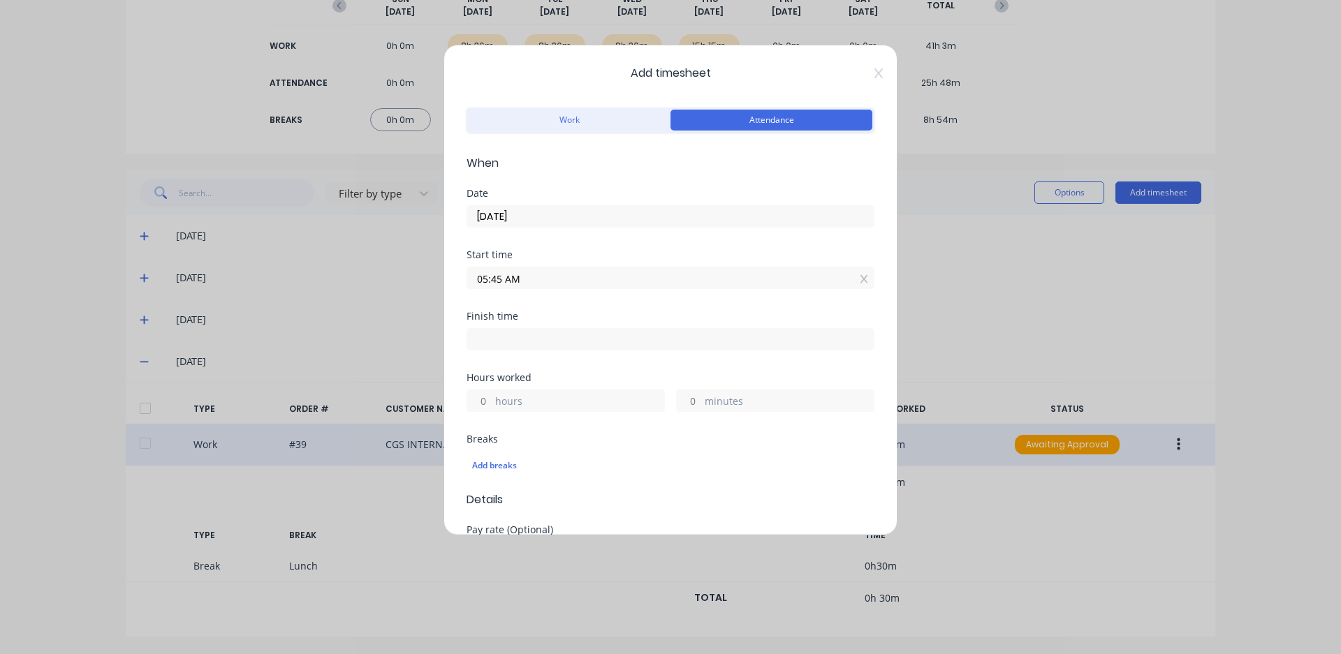
click at [580, 342] on input at bounding box center [670, 339] width 406 height 21
type input "06:53 AM"
type input "1"
type input "8"
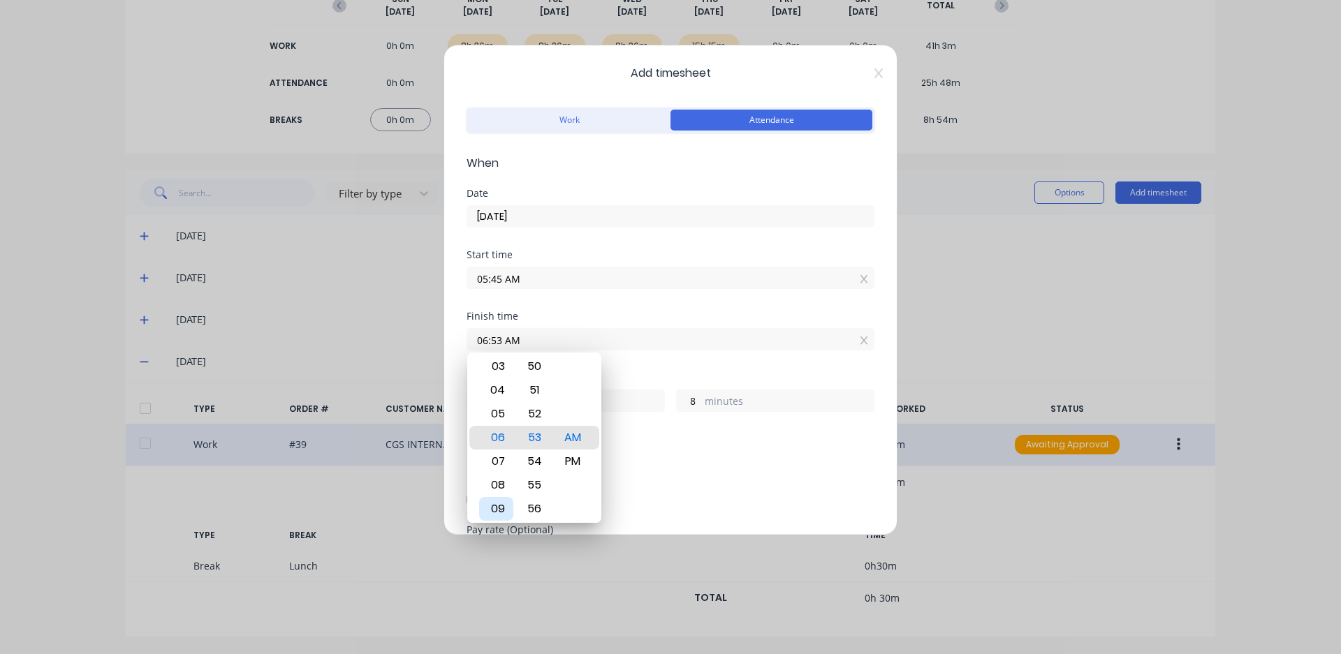
click at [501, 506] on div "09" at bounding box center [496, 509] width 34 height 24
type input "09:53 AM"
type input "4"
type input "09:48 AM"
type input "3"
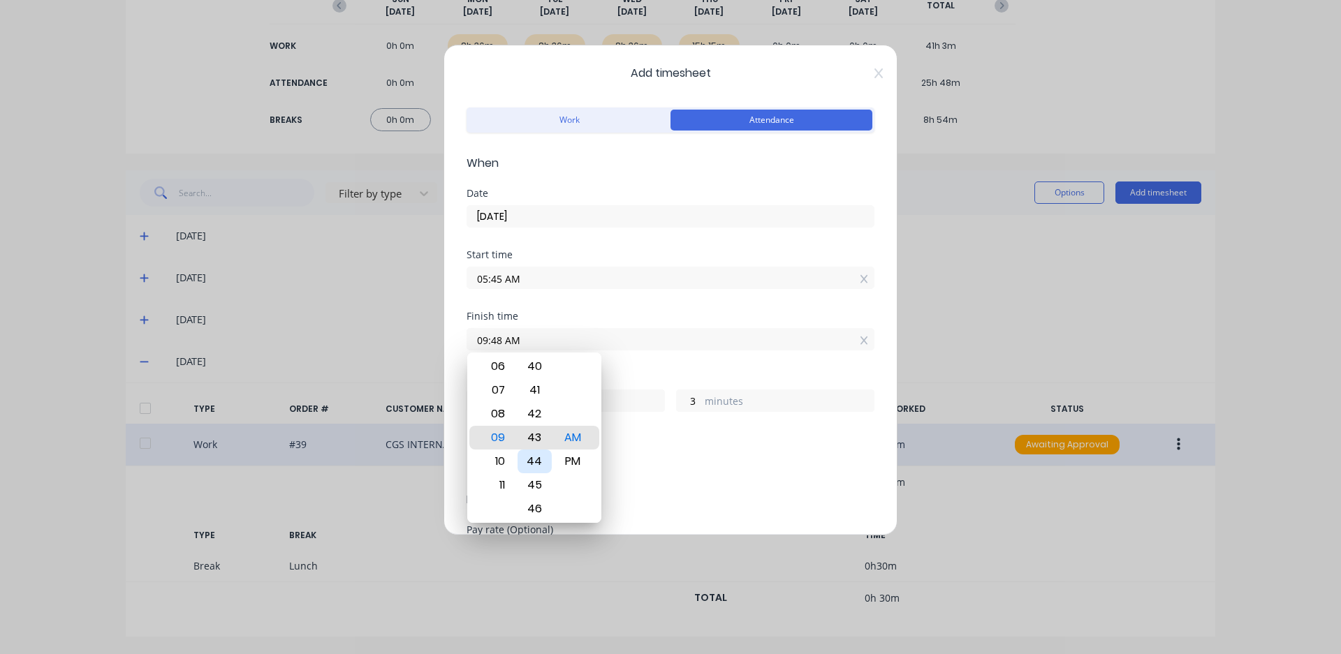
type input "09:42 AM"
type input "3"
type input "57"
type input "09:35 AM"
type input "50"
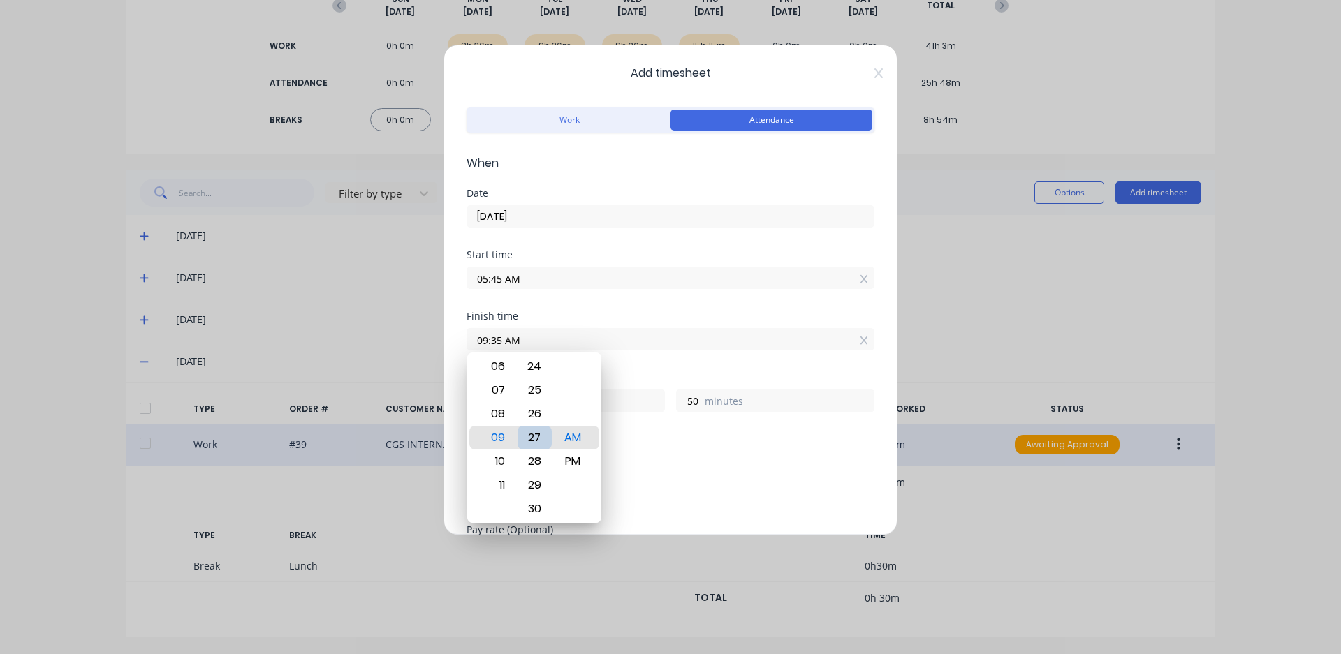
type input "09:27 AM"
type input "42"
type input "09:25 AM"
type input "40"
type input "09:29 AM"
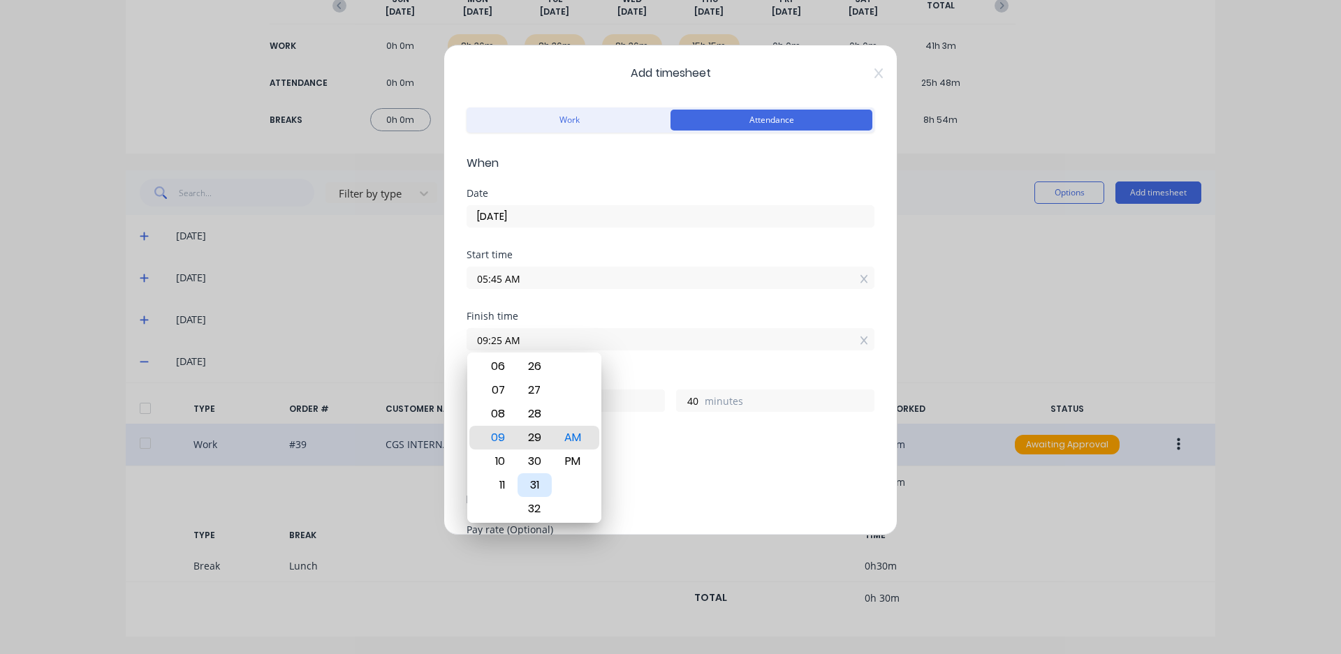
type input "44"
click at [533, 464] on div "30" at bounding box center [535, 462] width 34 height 24
type input "09:30 AM"
type input "45"
click at [562, 458] on div "PM" at bounding box center [573, 462] width 34 height 24
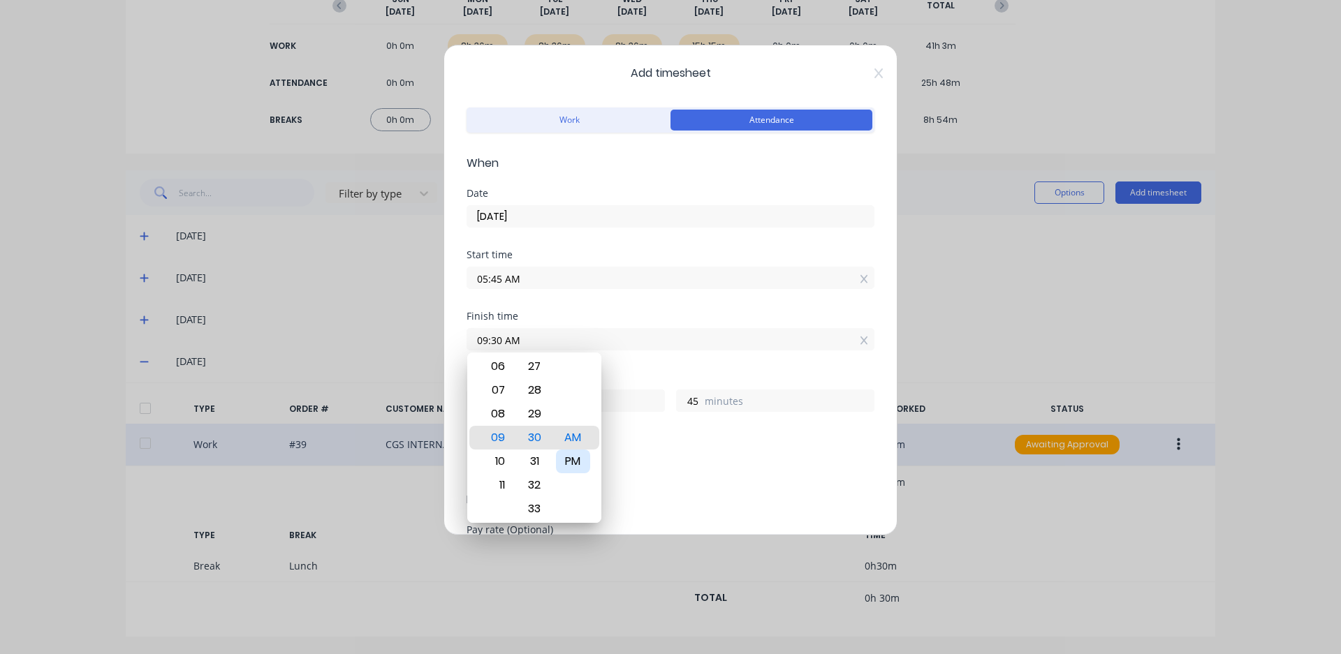
type input "09:30 PM"
type input "15"
click at [663, 473] on div "Add breaks" at bounding box center [670, 466] width 397 height 18
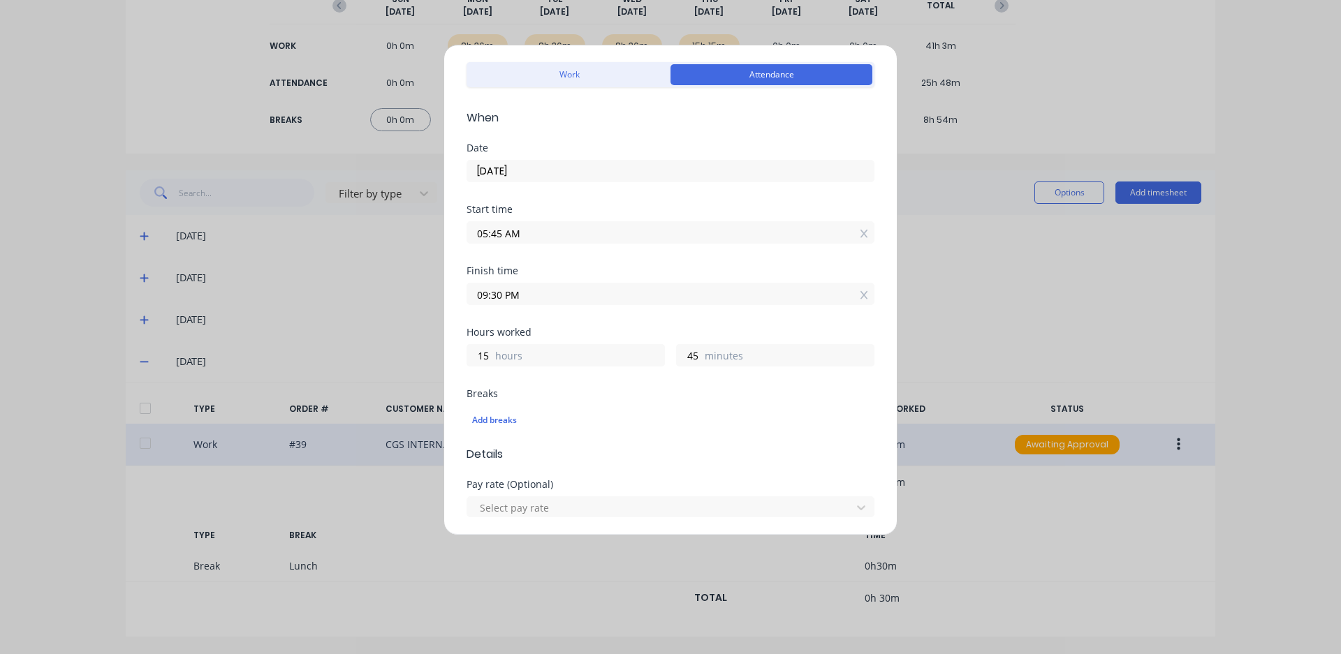
scroll to position [70, 0]
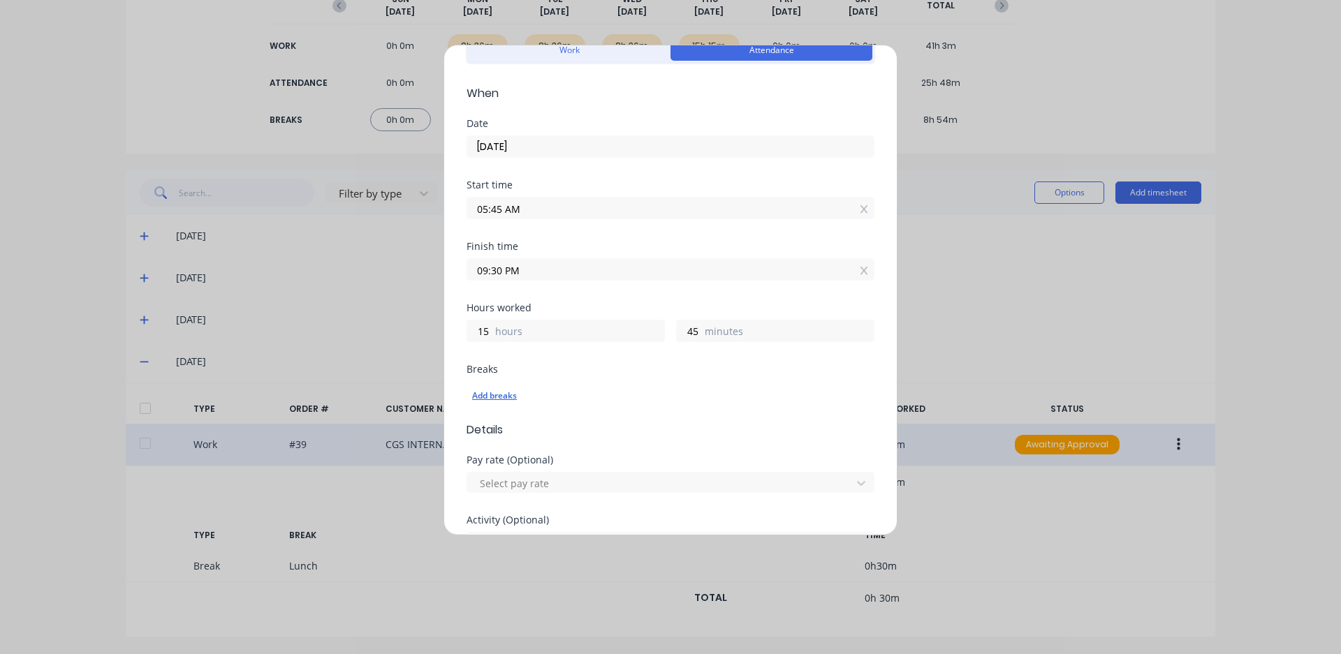
click at [496, 394] on div "Add breaks" at bounding box center [670, 396] width 397 height 18
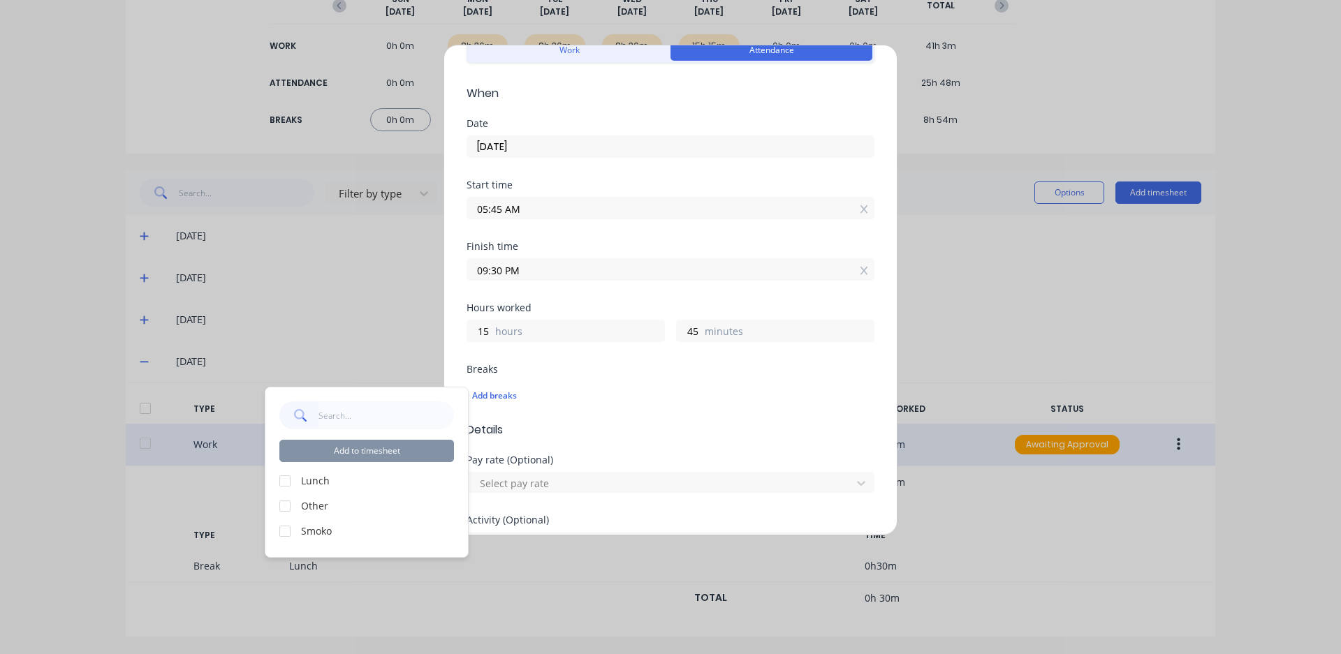
click at [281, 481] on div at bounding box center [285, 481] width 28 height 28
click at [409, 453] on button "Add to timesheet" at bounding box center [366, 451] width 175 height 22
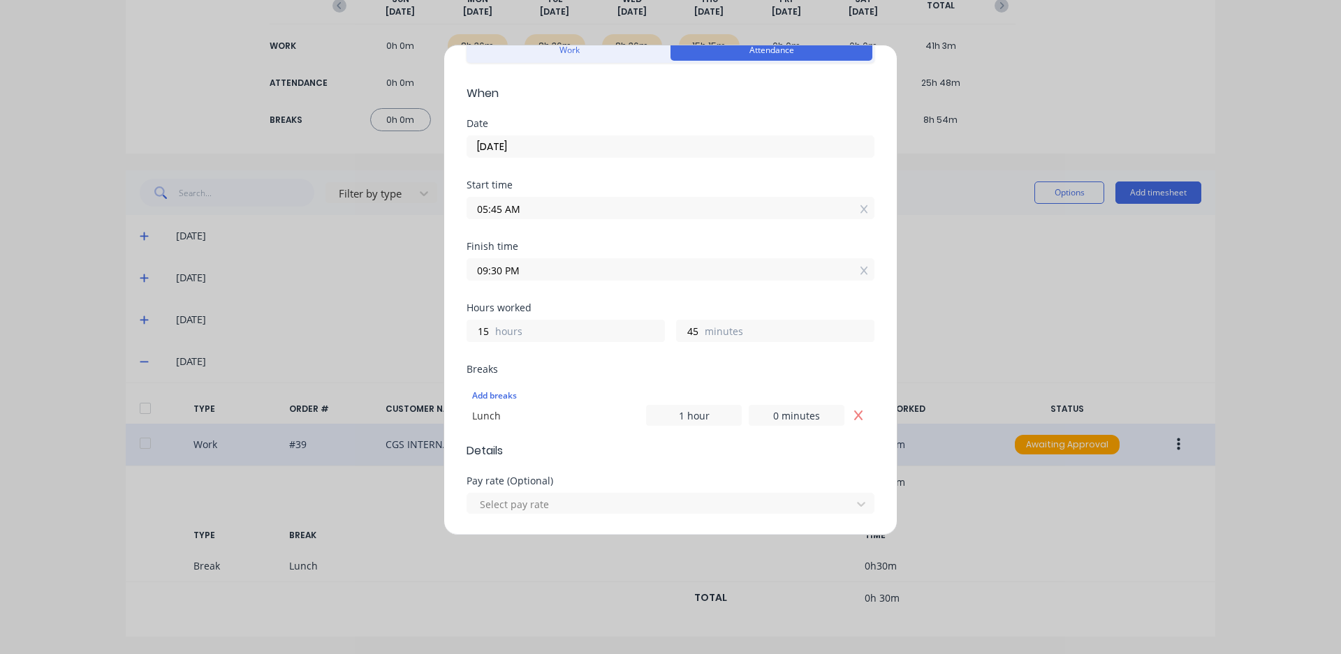
scroll to position [64, 0]
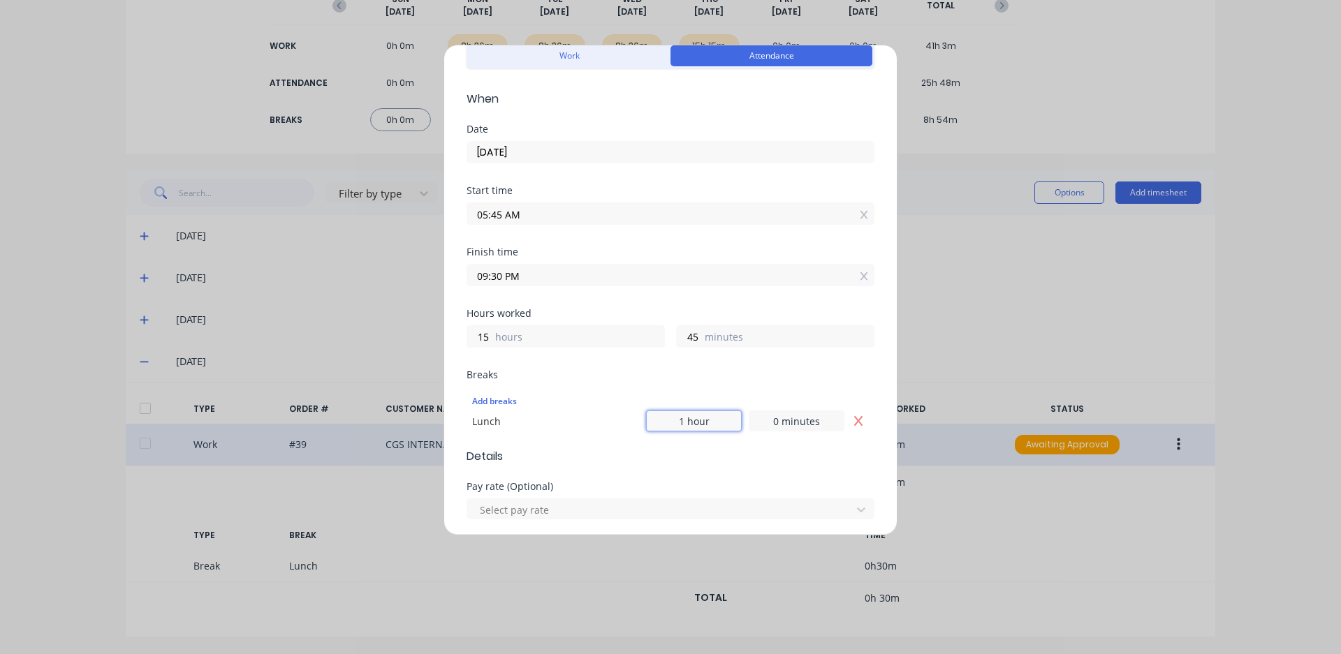
click at [677, 420] on input "1 hour" at bounding box center [694, 421] width 96 height 21
type input "0 hours"
click at [772, 422] on input "0 minutes" at bounding box center [797, 421] width 96 height 21
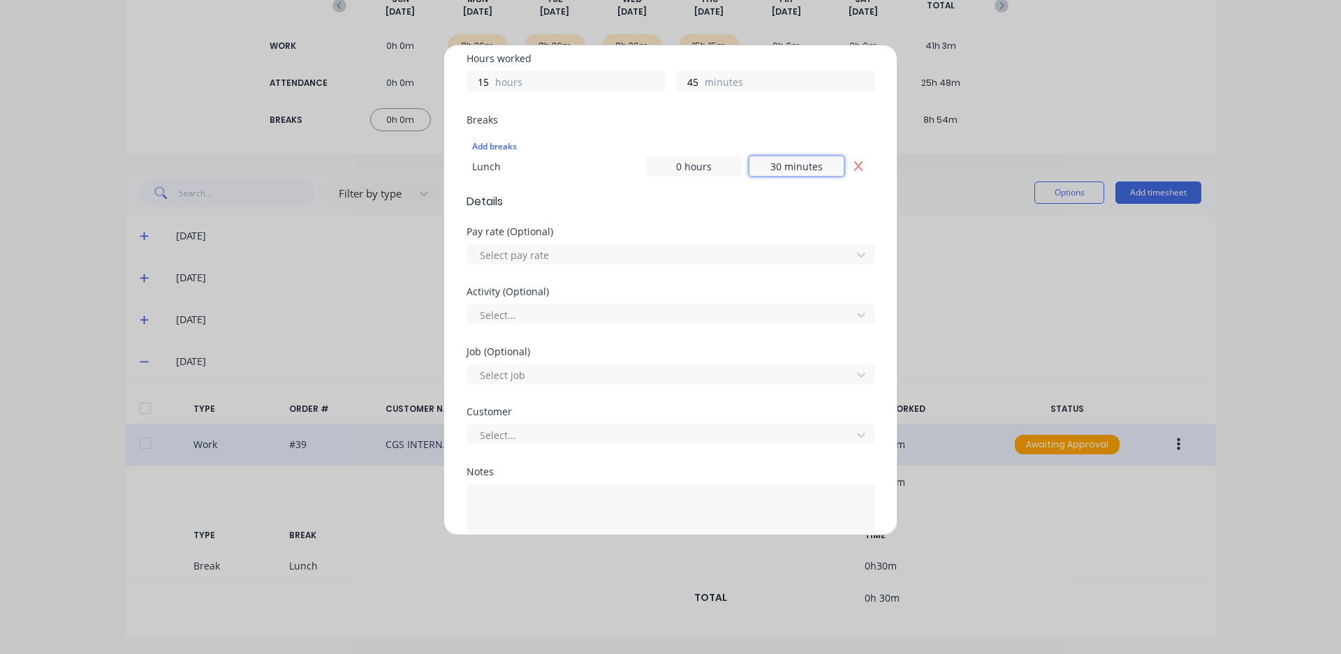
scroll to position [406, 0]
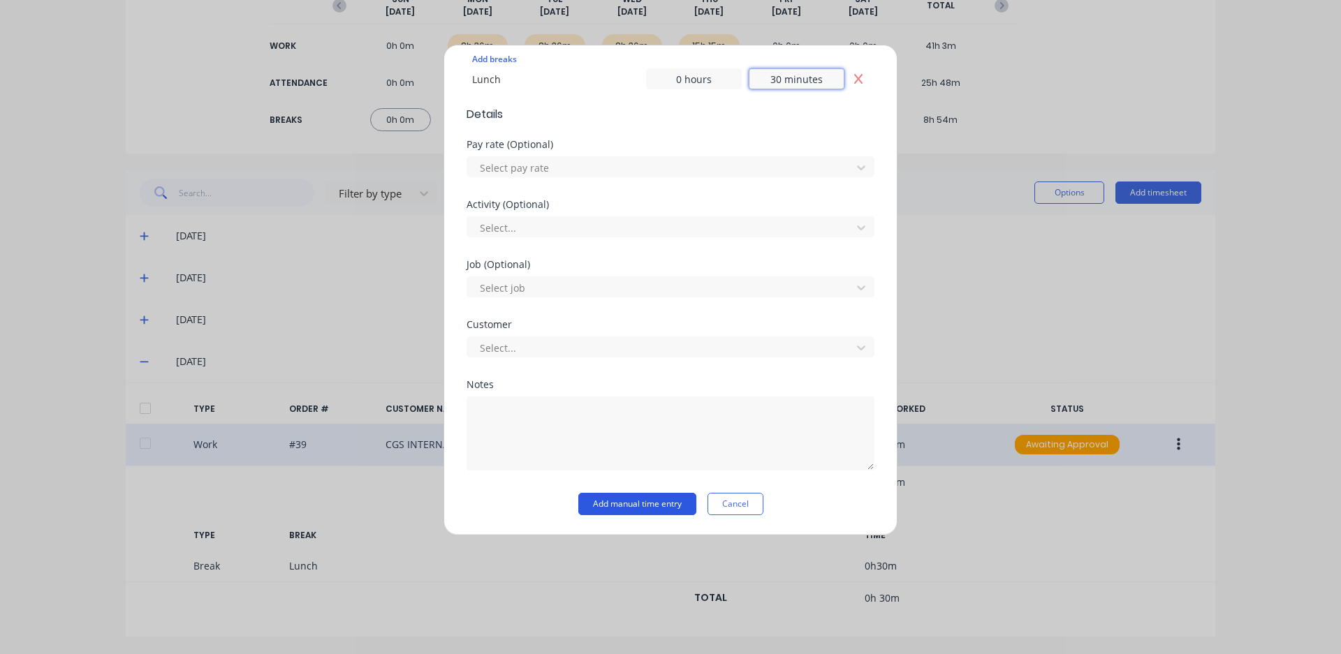
type input "30 minutes"
click at [654, 499] on button "Add manual time entry" at bounding box center [637, 504] width 118 height 22
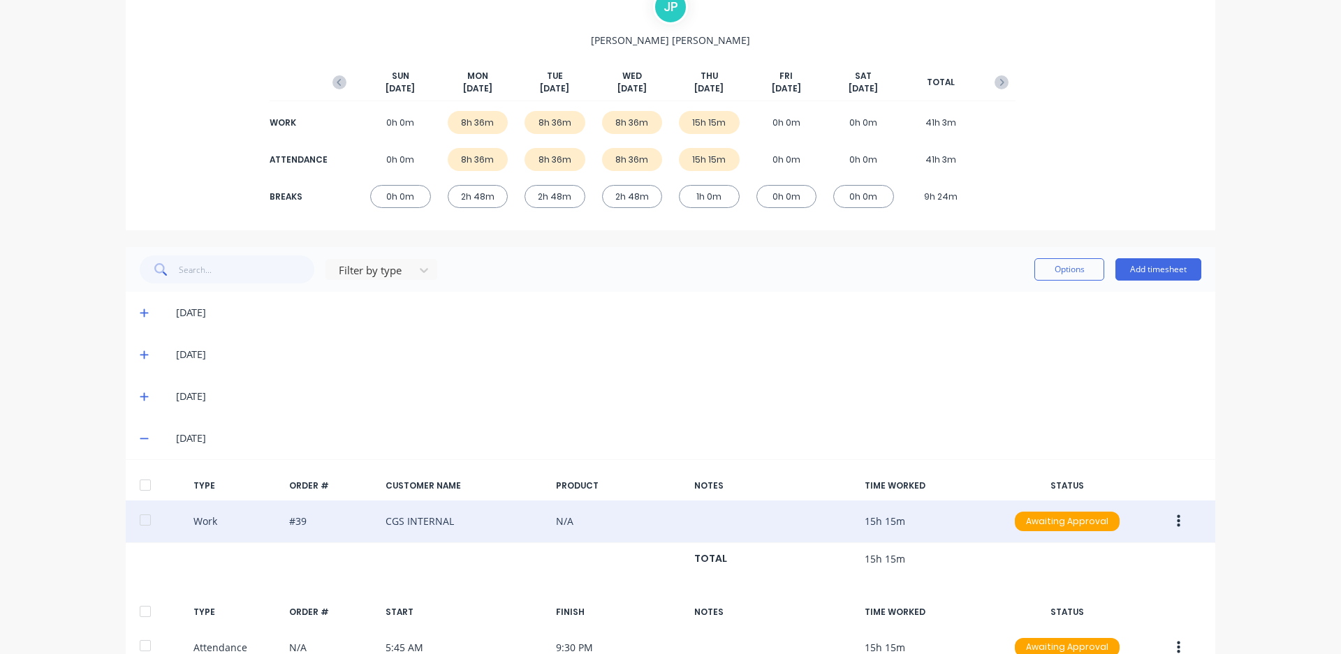
scroll to position [0, 0]
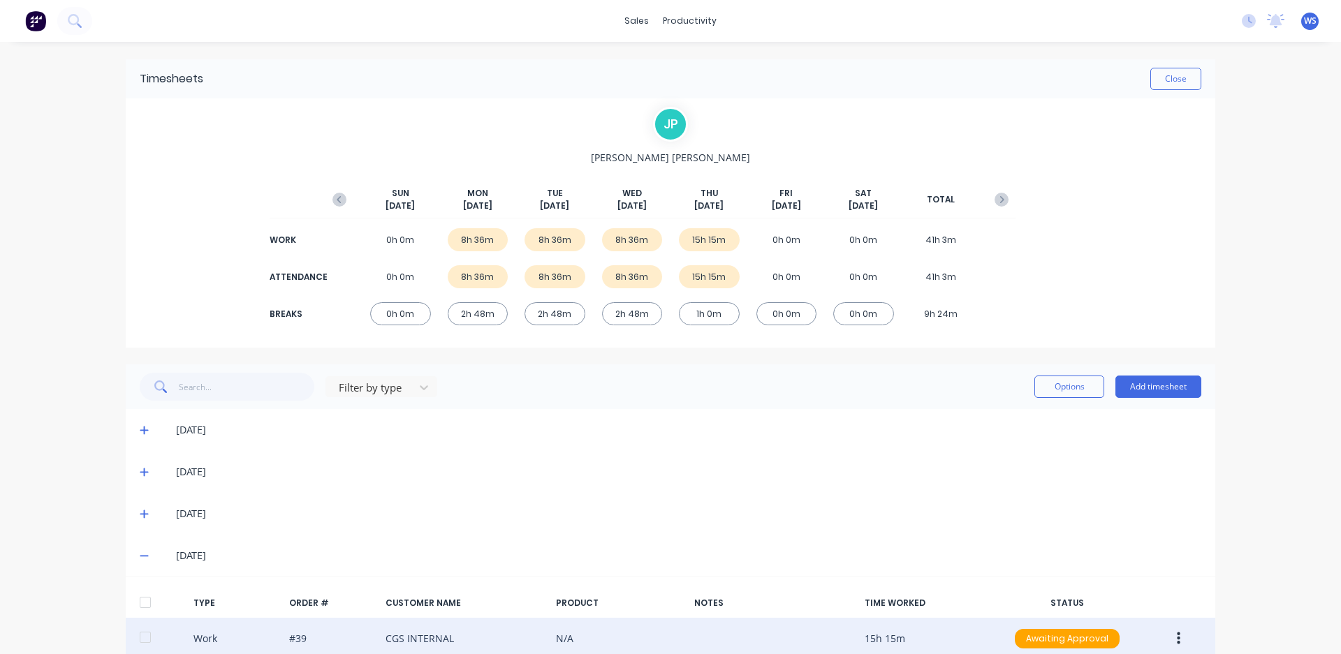
click at [35, 24] on img at bounding box center [35, 20] width 21 height 21
